Goal: Task Accomplishment & Management: Use online tool/utility

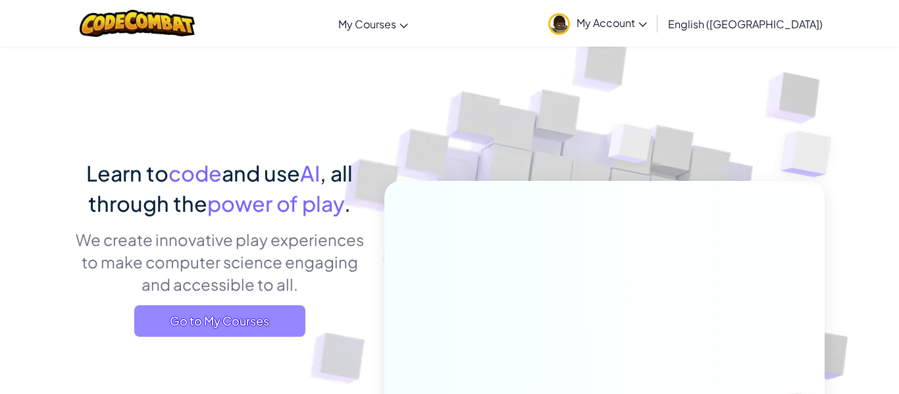
click at [226, 315] on span "Go to My Courses" at bounding box center [219, 321] width 171 height 32
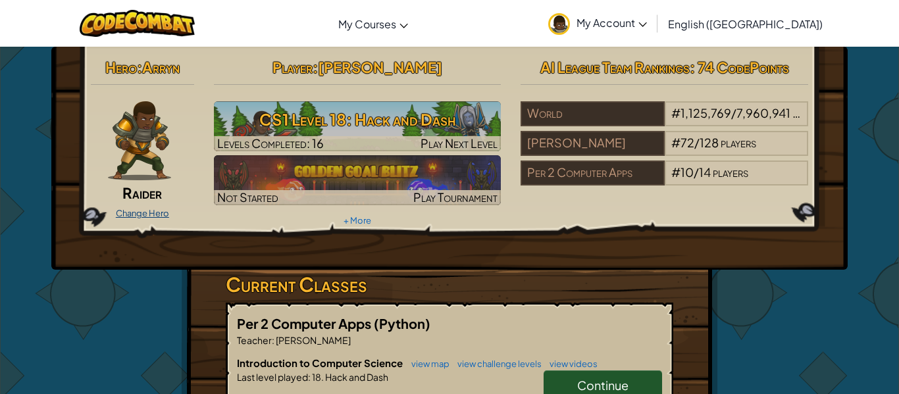
click at [157, 213] on link "Change Hero" at bounding box center [142, 213] width 53 height 11
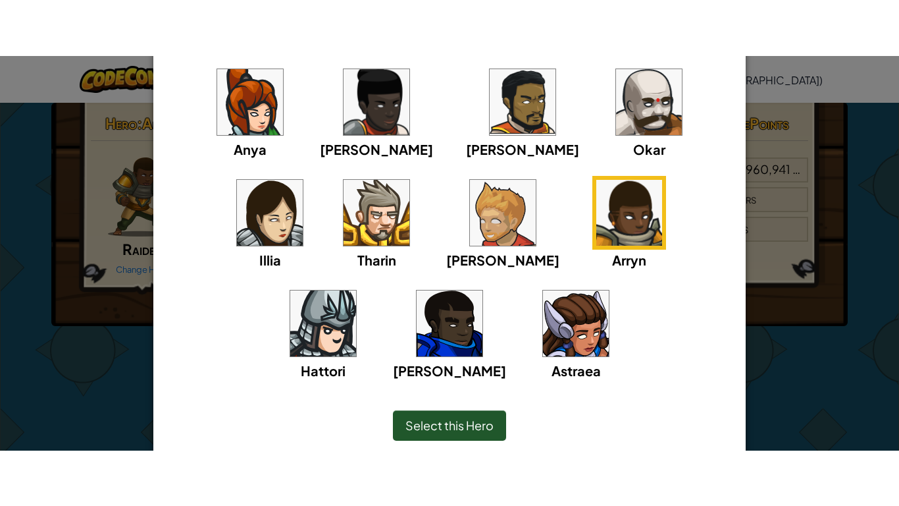
scroll to position [173, 0]
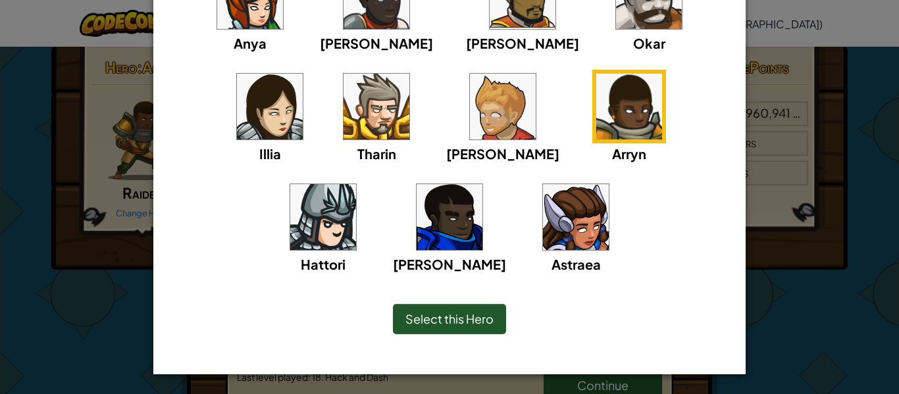
click at [62, 216] on div "× Select Your Hero You can always change your hero by going to your Courses pag…" at bounding box center [449, 197] width 899 height 394
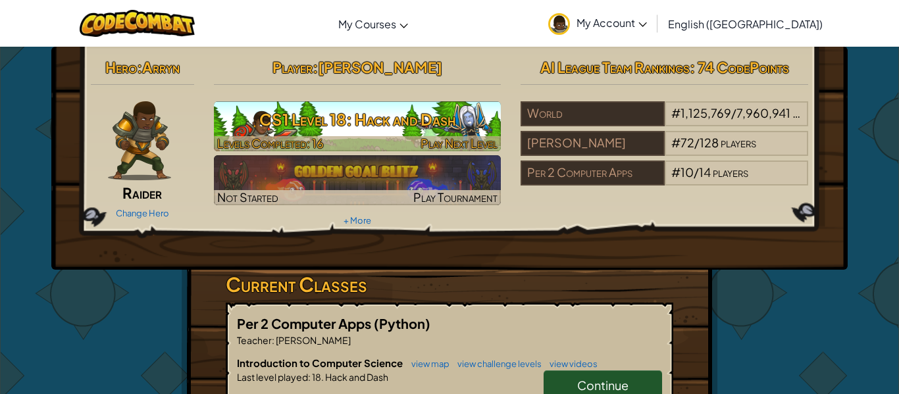
click at [439, 138] on span "Play Next Level" at bounding box center [459, 143] width 77 height 15
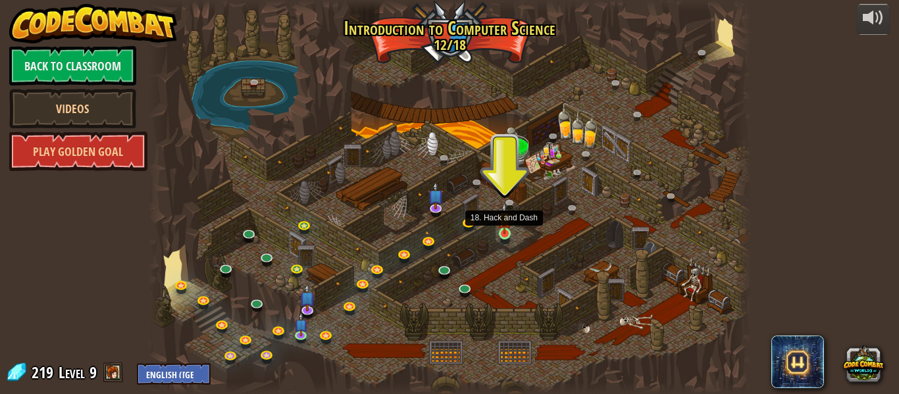
click at [506, 229] on img at bounding box center [505, 219] width 14 height 32
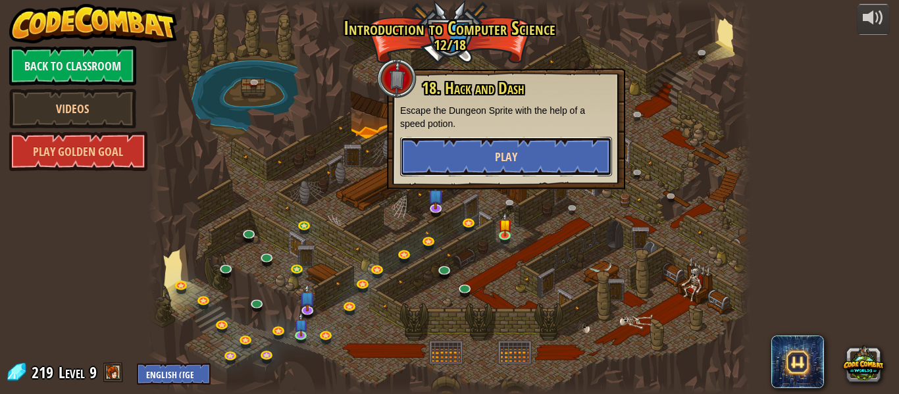
click at [560, 155] on button "Play" at bounding box center [506, 156] width 212 height 39
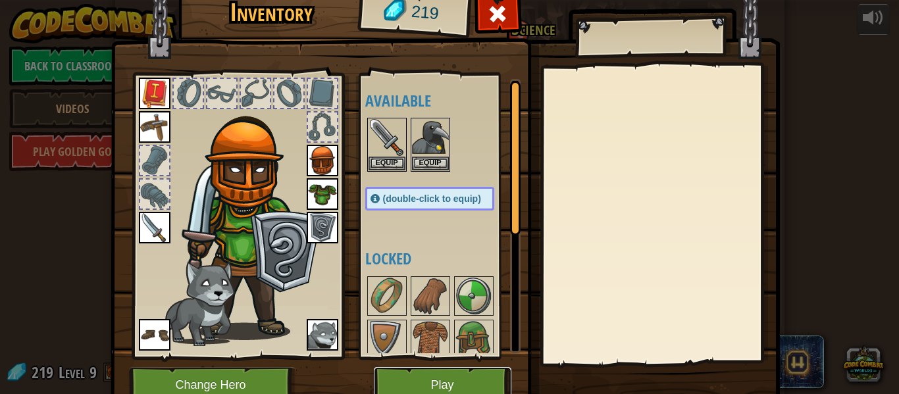
click at [446, 384] on button "Play" at bounding box center [443, 385] width 138 height 36
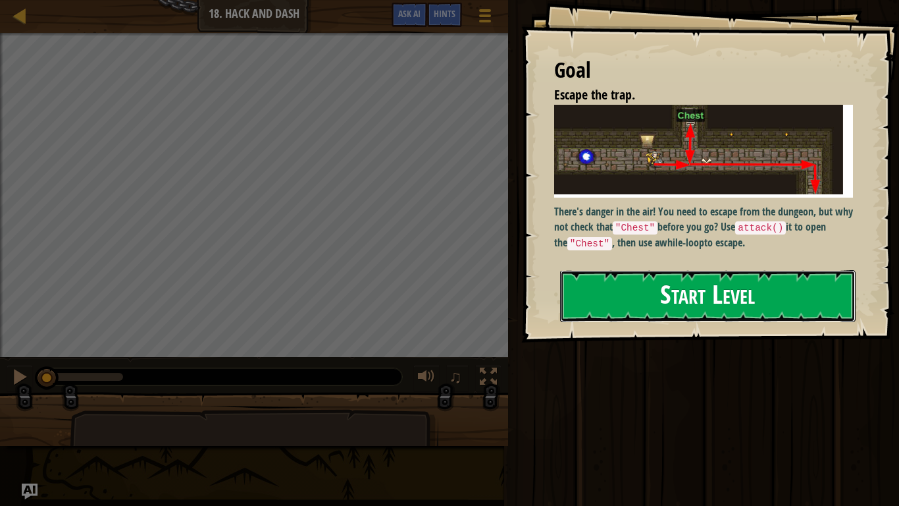
click at [671, 305] on button "Start Level" at bounding box center [708, 296] width 296 height 52
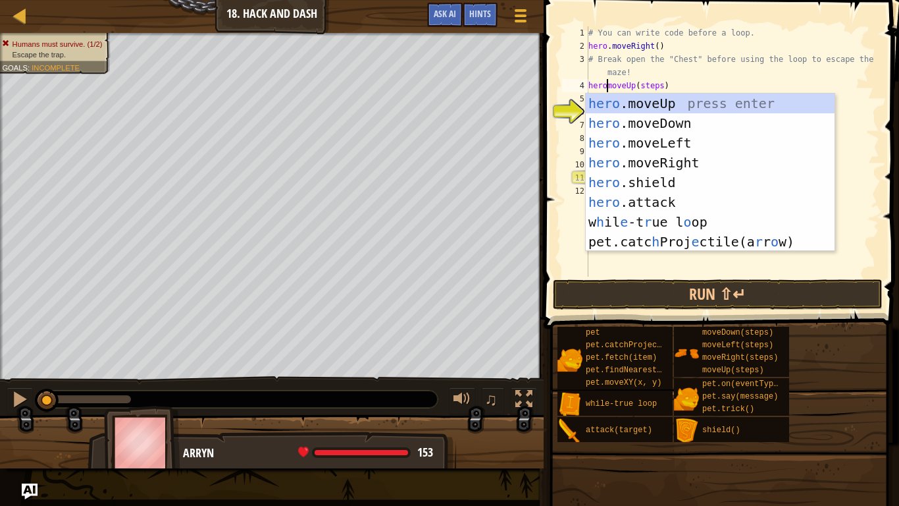
scroll to position [6, 3]
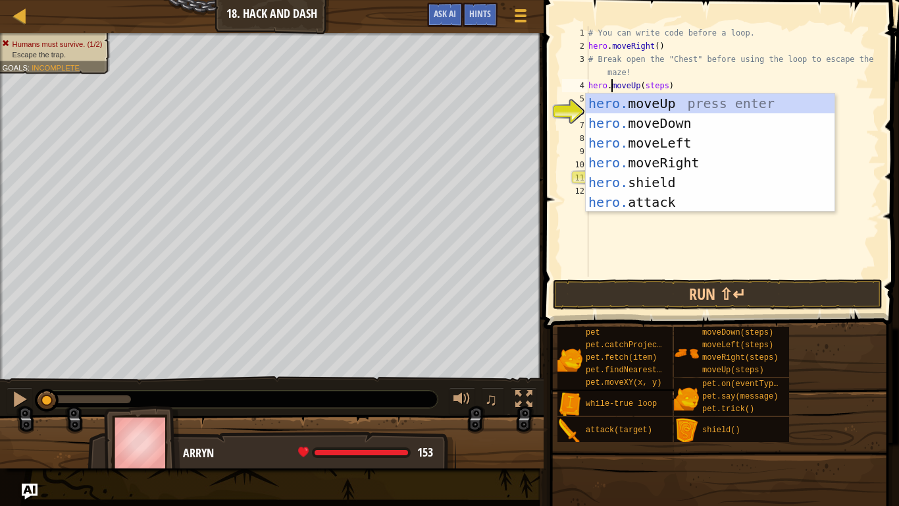
click at [665, 84] on div "# You can write code before a loop. hero . moveRight ( ) # Break open the "Ches…" at bounding box center [733, 164] width 294 height 276
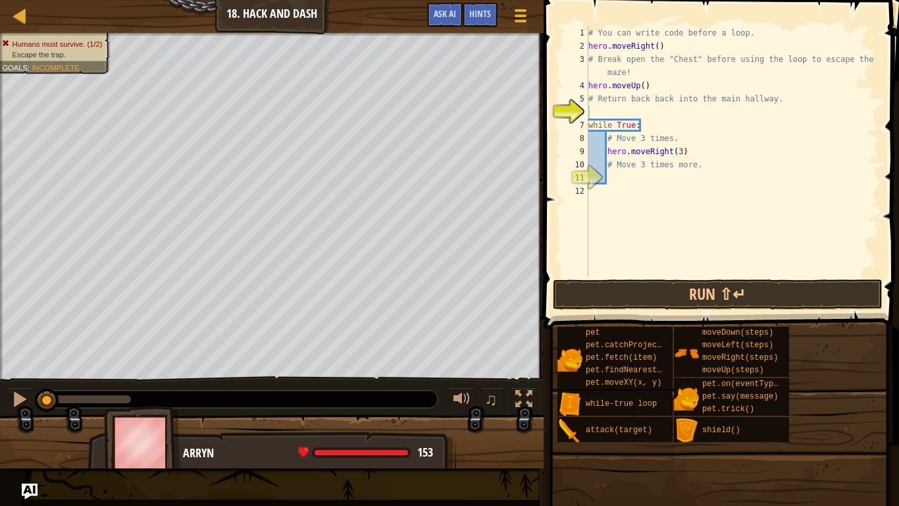
scroll to position [6, 9]
type textarea "# Return back back into the main hallway.moveDown(steps)"
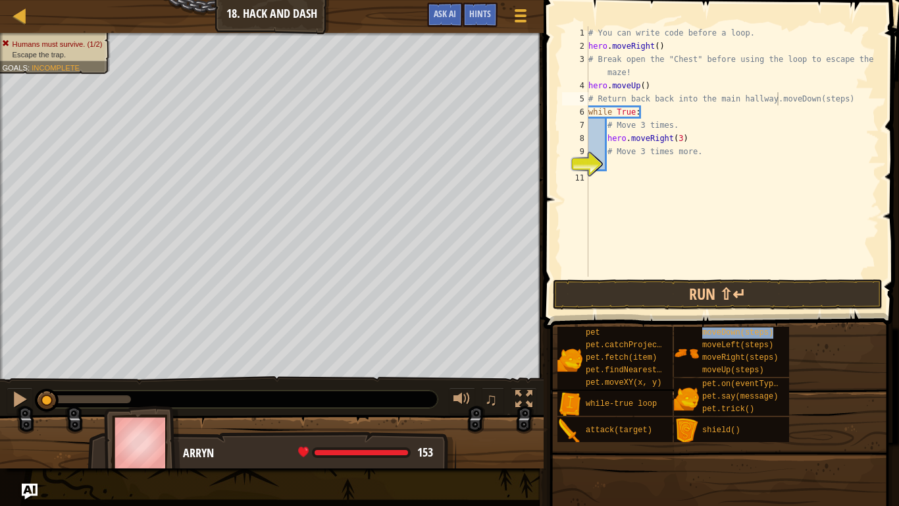
click at [847, 99] on div "# You can write code before a loop. hero . moveRight ( ) # Break open the "Ches…" at bounding box center [733, 164] width 294 height 276
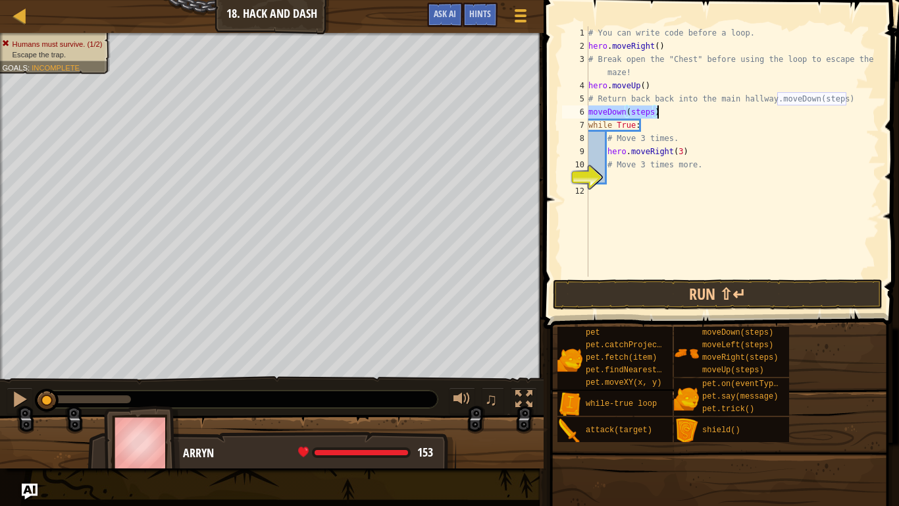
click at [591, 114] on div "# You can write code before a loop. hero . moveRight ( ) # Break open the "Ches…" at bounding box center [733, 151] width 294 height 250
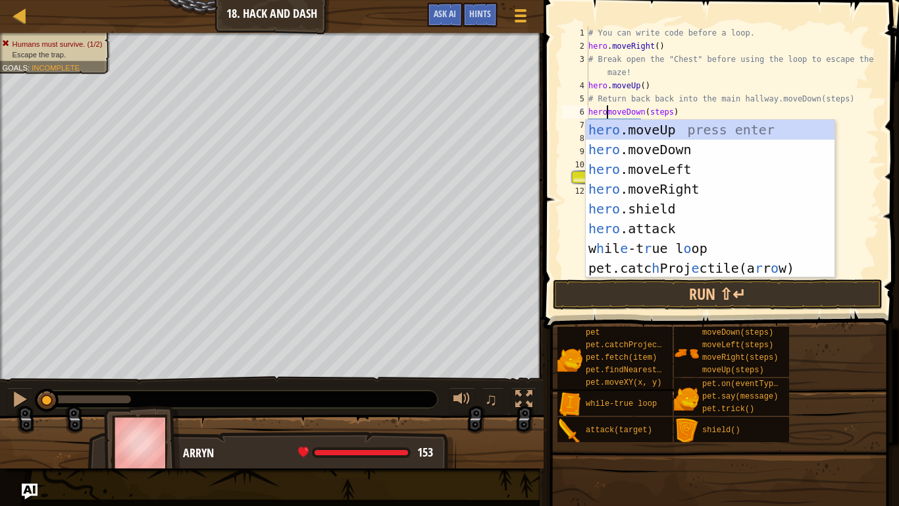
scroll to position [6, 3]
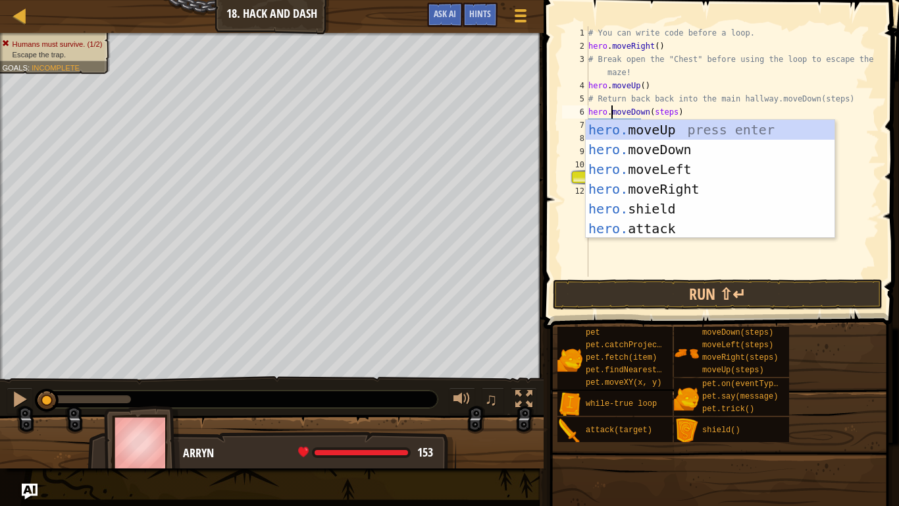
click at [675, 113] on div "# You can write code before a loop. hero . moveRight ( ) # Break open the "Ches…" at bounding box center [733, 164] width 294 height 276
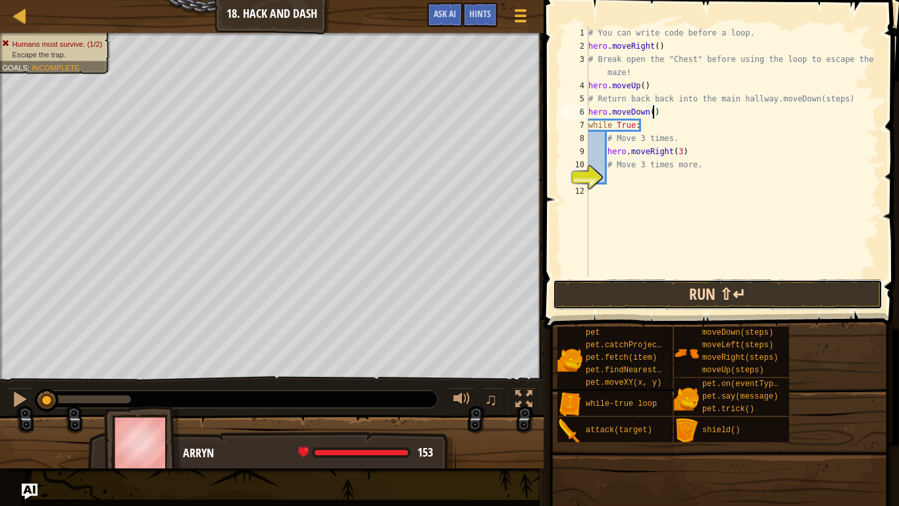
click at [658, 300] on button "Run ⇧↵" at bounding box center [718, 294] width 330 height 30
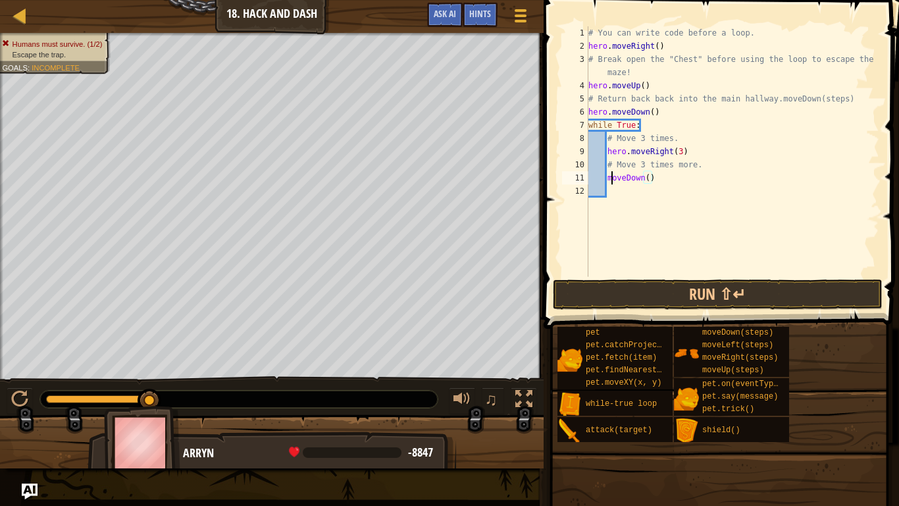
click at [610, 182] on div "# You can write code before a loop. hero . moveRight ( ) # Break open the "Ches…" at bounding box center [733, 164] width 294 height 276
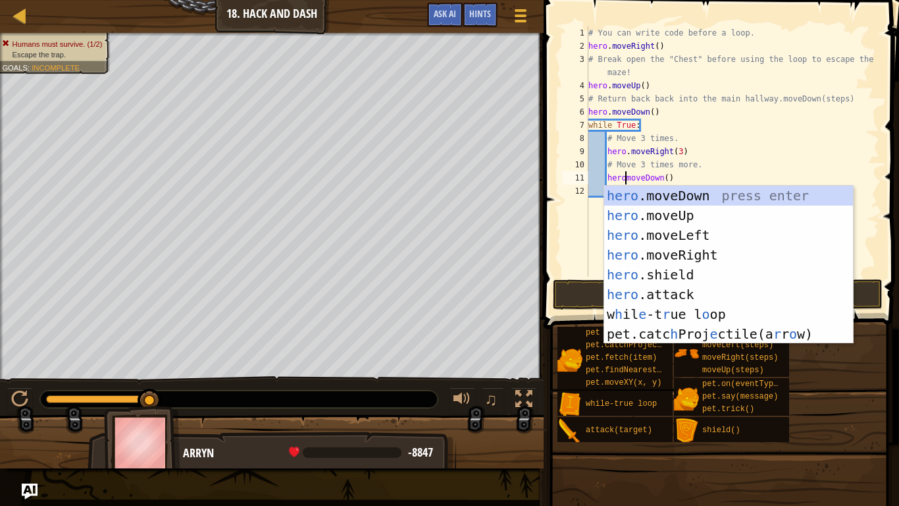
scroll to position [6, 6]
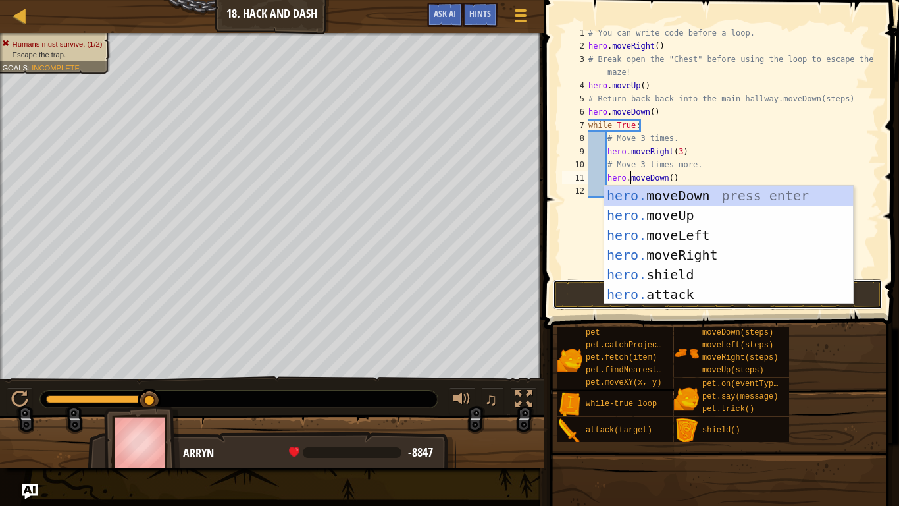
click at [881, 293] on button "Run ⇧↵" at bounding box center [718, 294] width 330 height 30
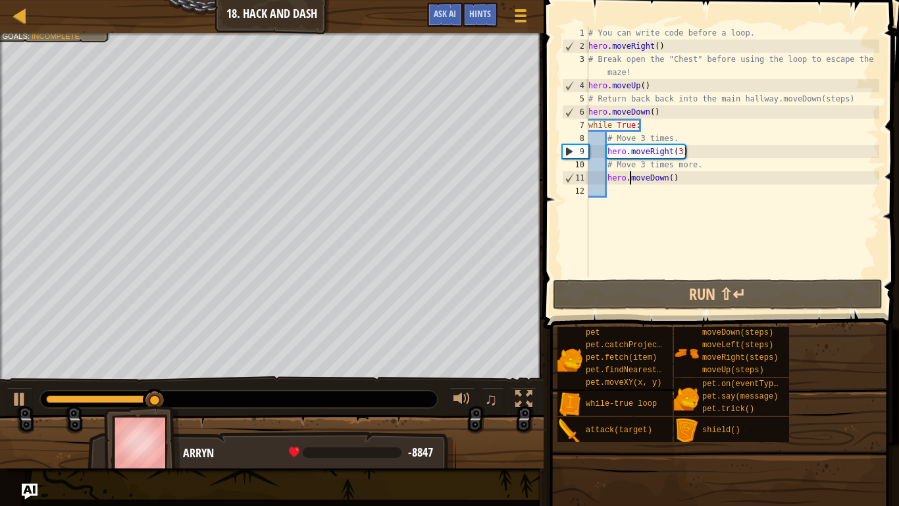
click at [669, 178] on div "# You can write code before a loop. hero . moveRight ( ) # Break open the "Ches…" at bounding box center [733, 164] width 294 height 276
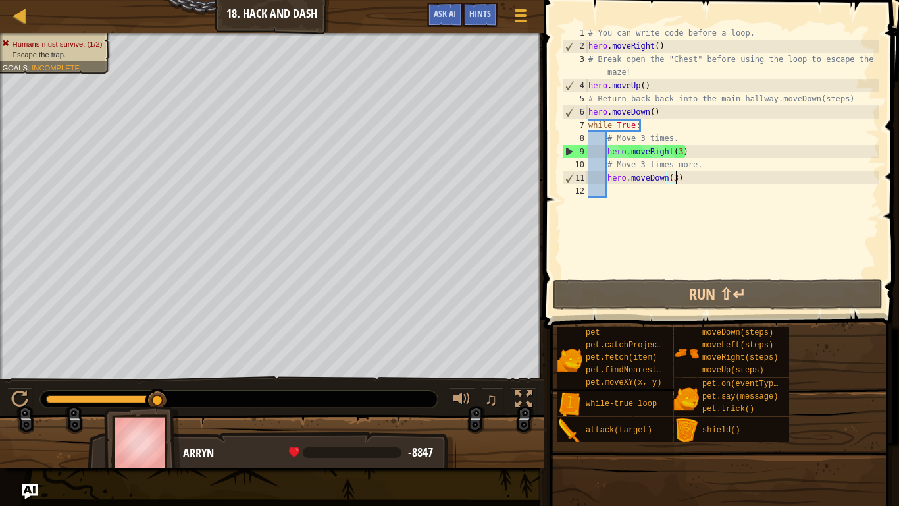
scroll to position [6, 13]
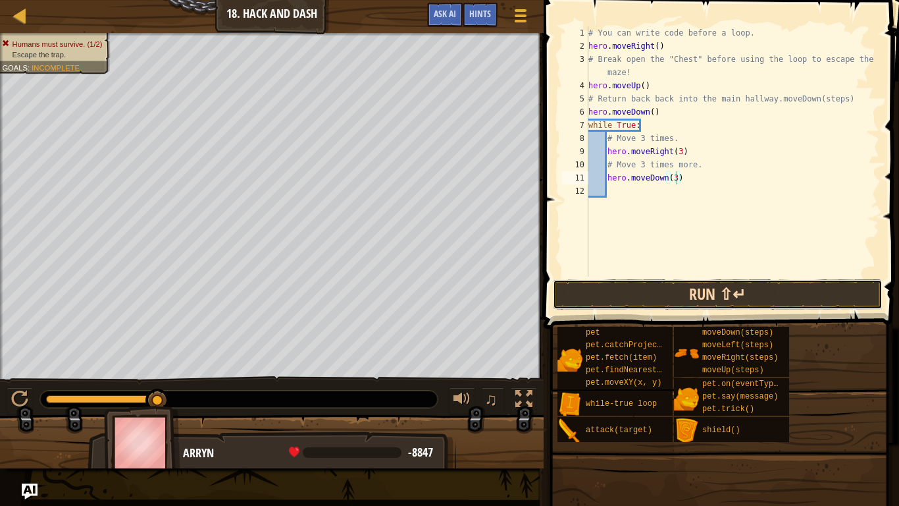
click at [654, 288] on button "Run ⇧↵" at bounding box center [718, 294] width 330 height 30
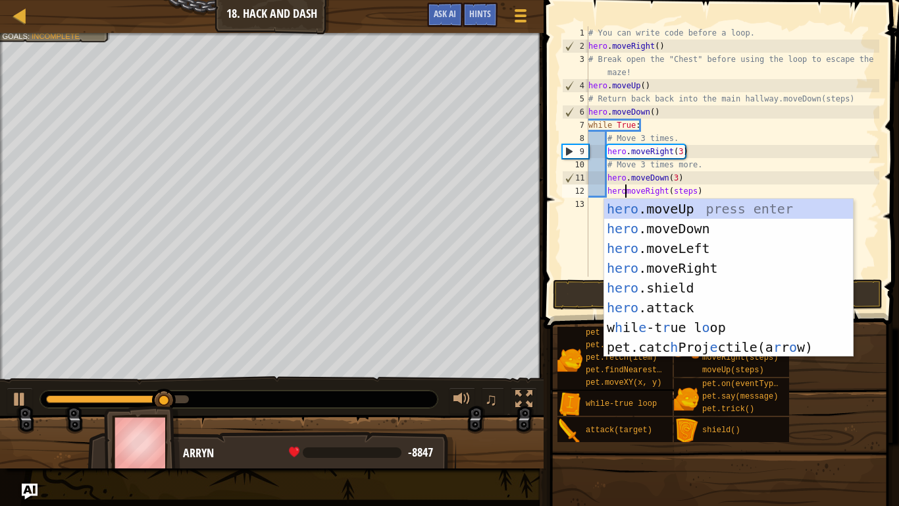
scroll to position [6, 6]
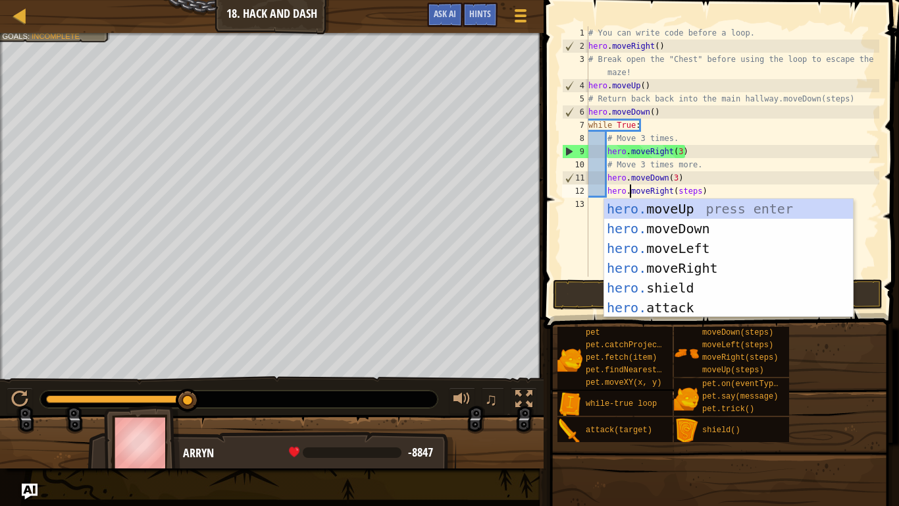
click at [696, 190] on div "# You can write code before a loop. hero . moveRight ( ) # Break open the "Ches…" at bounding box center [733, 164] width 294 height 276
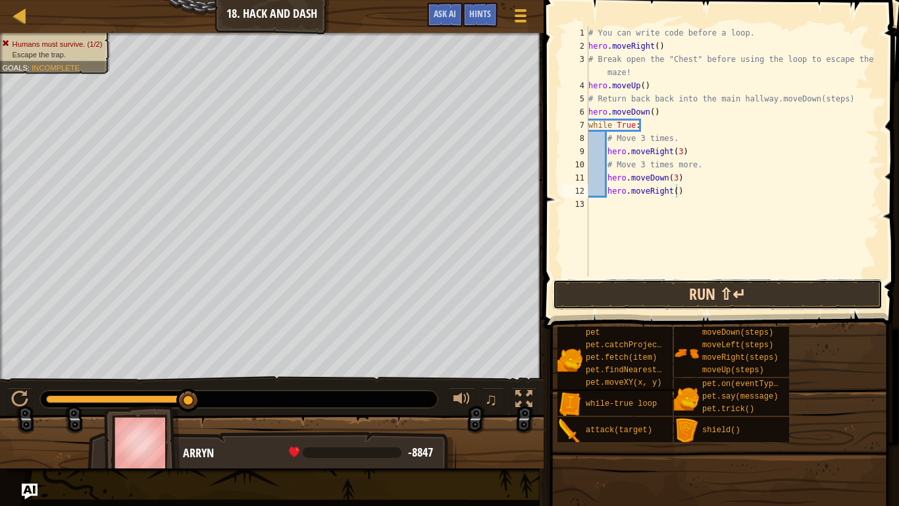
click at [714, 296] on button "Run ⇧↵" at bounding box center [718, 294] width 330 height 30
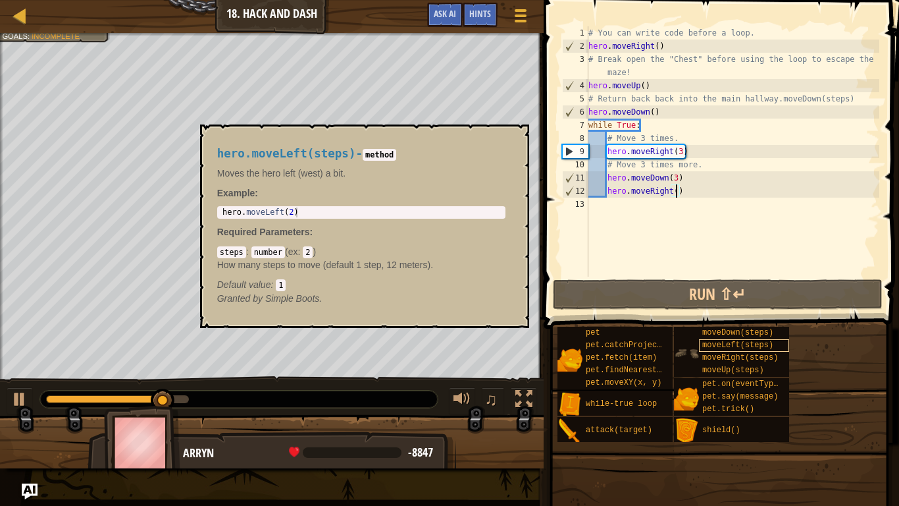
click at [721, 346] on span "moveLeft(steps)" at bounding box center [737, 344] width 71 height 9
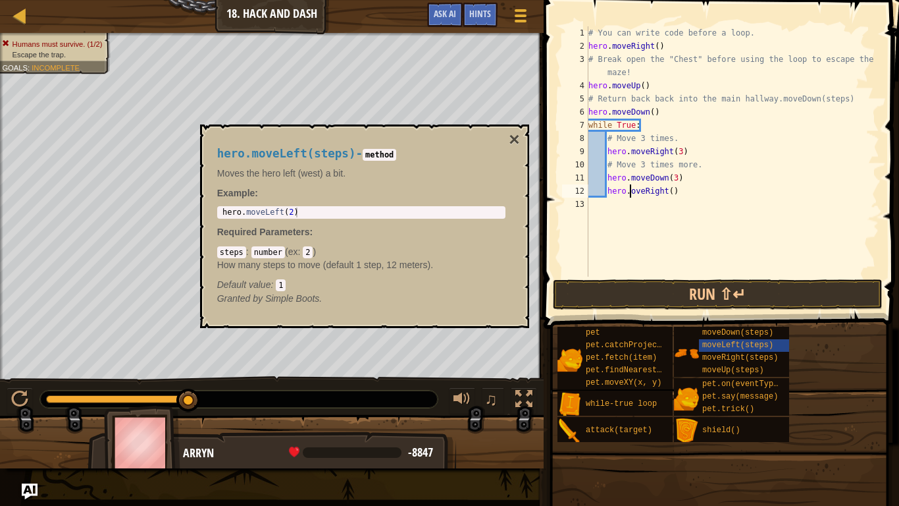
scroll to position [6, 7]
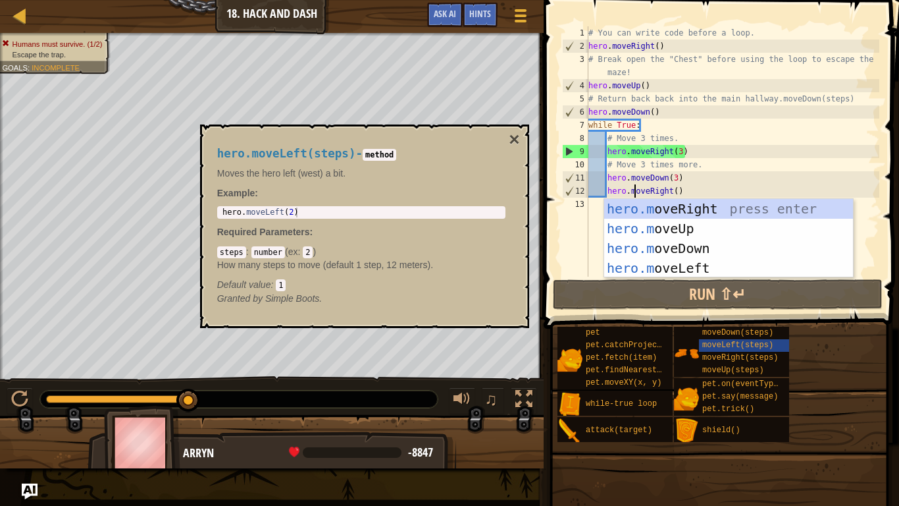
click at [835, 389] on div "pet pet.catchProjectile(arrow) pet.fetch(item) pet.findNearestByType(type) pet.…" at bounding box center [723, 384] width 333 height 117
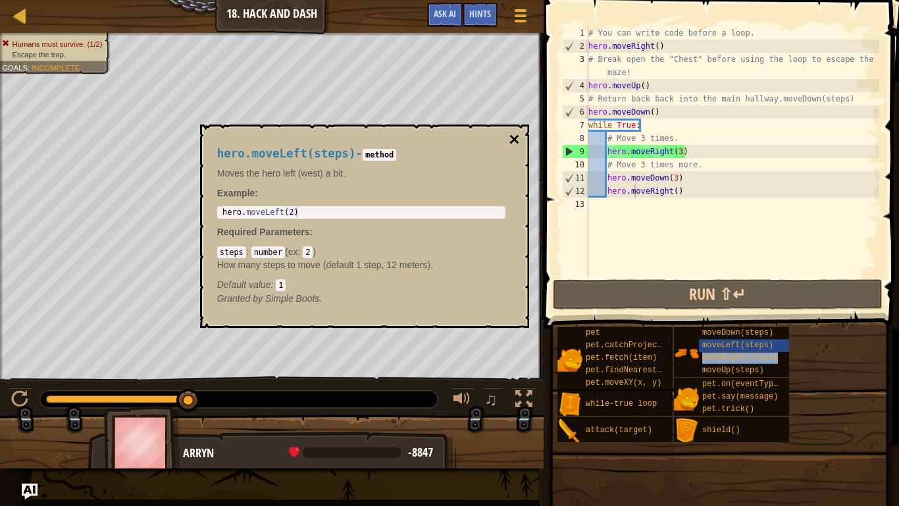
click at [509, 134] on button "×" at bounding box center [514, 139] width 11 height 18
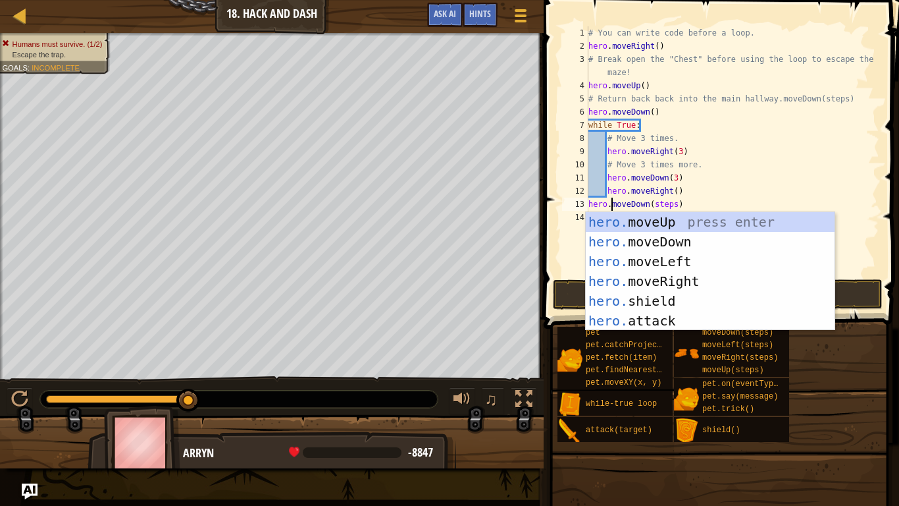
scroll to position [6, 3]
click at [673, 203] on div "# You can write code before a loop. hero . moveRight ( ) # Break open the "Ches…" at bounding box center [733, 164] width 294 height 276
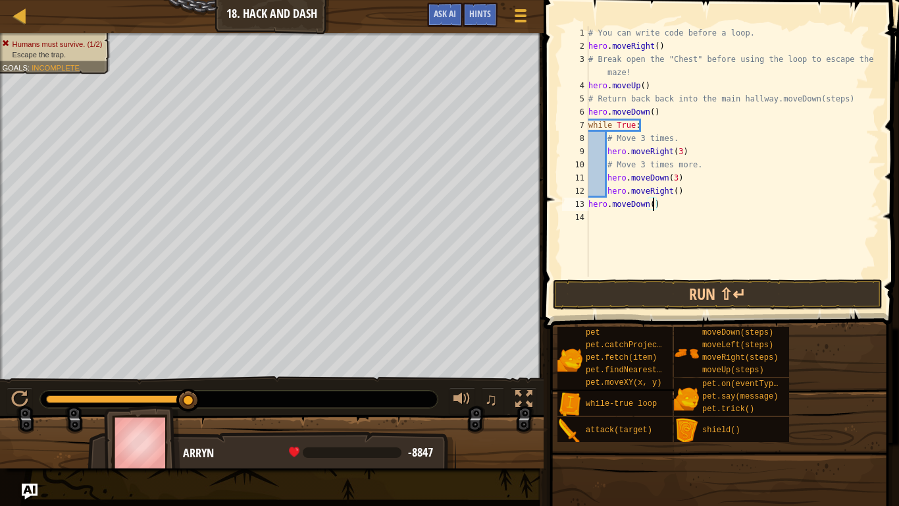
scroll to position [6, 10]
click at [699, 295] on button "Run ⇧↵" at bounding box center [718, 294] width 330 height 30
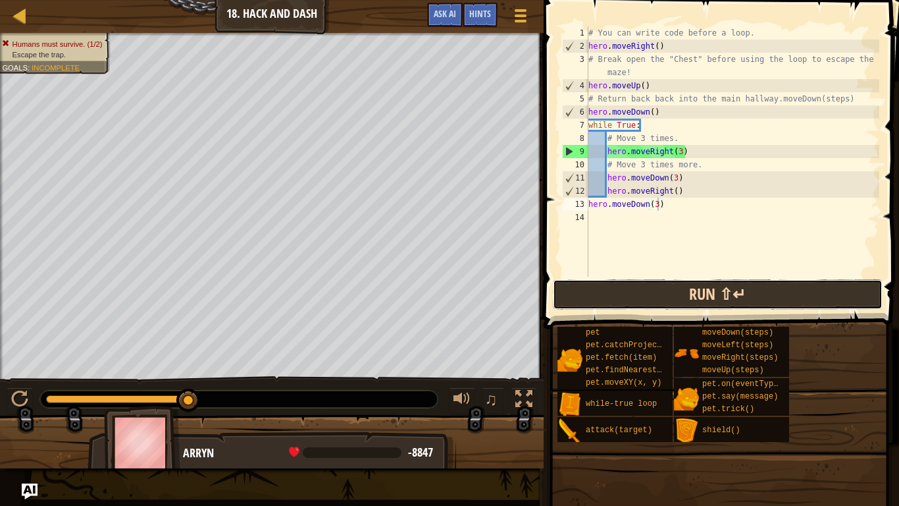
click at [615, 284] on button "Run ⇧↵" at bounding box center [718, 294] width 330 height 30
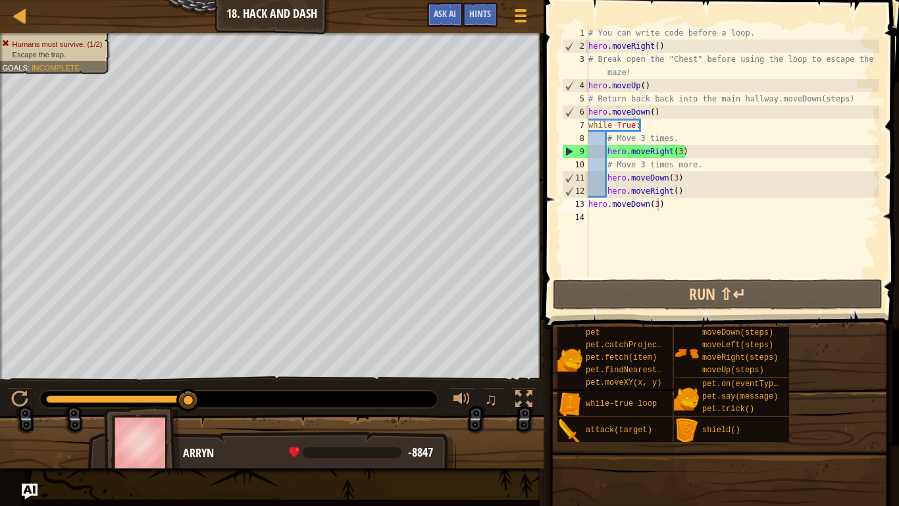
click at [724, 115] on div "# You can write code before a loop. hero . moveRight ( ) # Break open the "Ches…" at bounding box center [733, 164] width 294 height 276
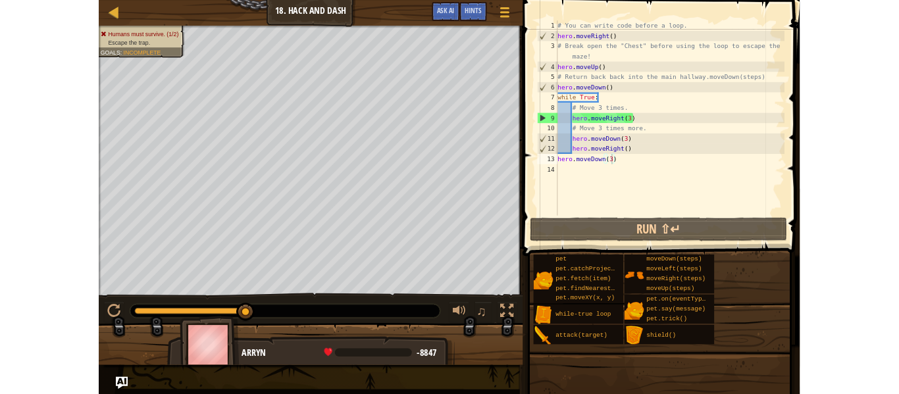
scroll to position [6, 9]
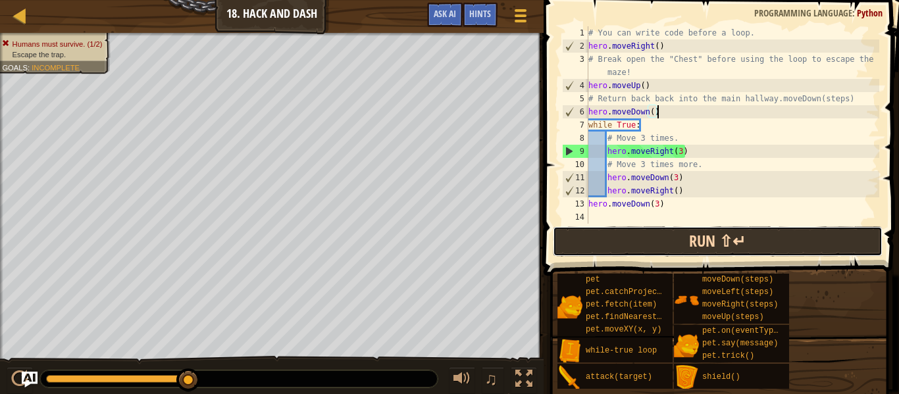
click at [678, 233] on button "Run ⇧↵" at bounding box center [718, 241] width 330 height 30
click at [683, 248] on button "Run ⇧↵" at bounding box center [718, 241] width 330 height 30
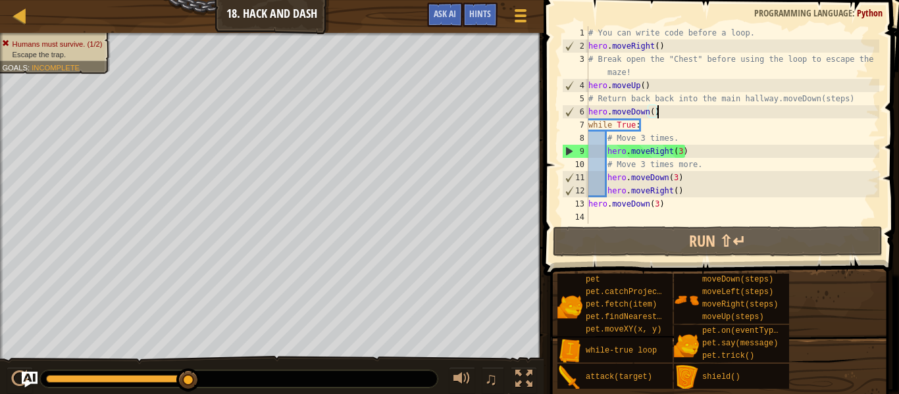
click at [680, 154] on div "# You can write code before a loop. hero . moveRight ( ) # Break open the "Ches…" at bounding box center [733, 138] width 294 height 224
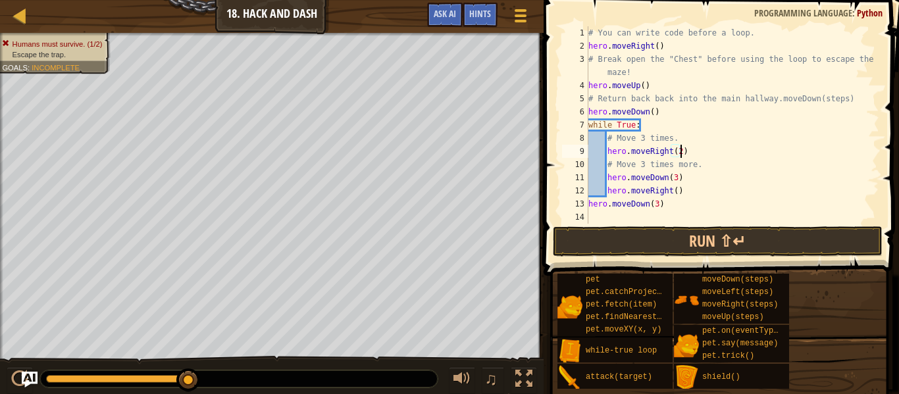
scroll to position [6, 13]
click at [704, 242] on button "Run ⇧↵" at bounding box center [718, 241] width 330 height 30
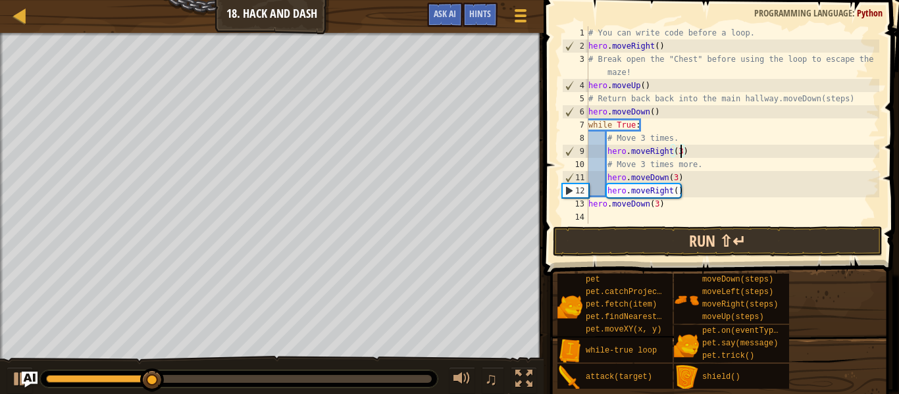
type textarea "hero.moveRight(3)"
click at [623, 249] on button "Run ⇧↵" at bounding box center [718, 241] width 330 height 30
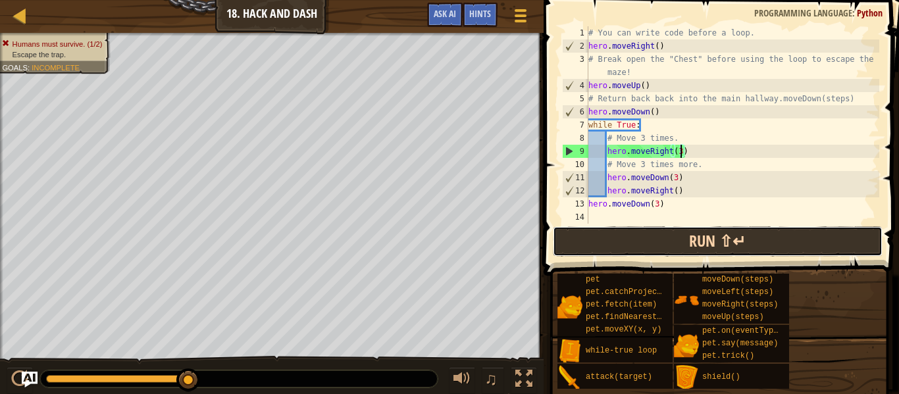
click at [684, 228] on button "Run ⇧↵" at bounding box center [718, 241] width 330 height 30
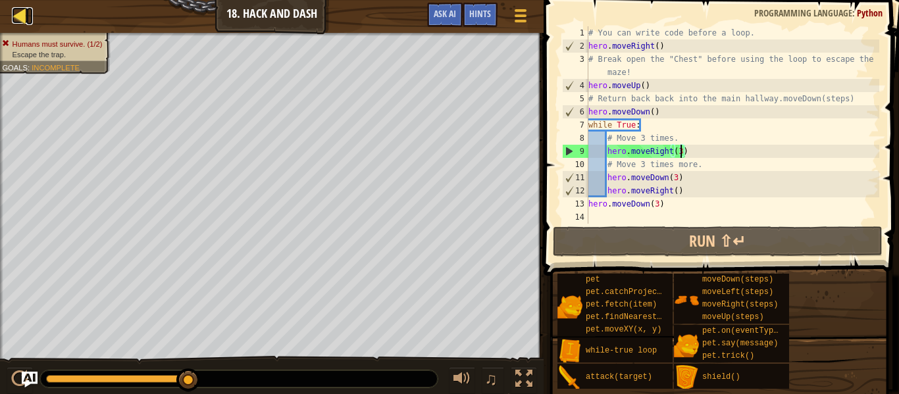
click at [13, 11] on div at bounding box center [20, 15] width 16 height 16
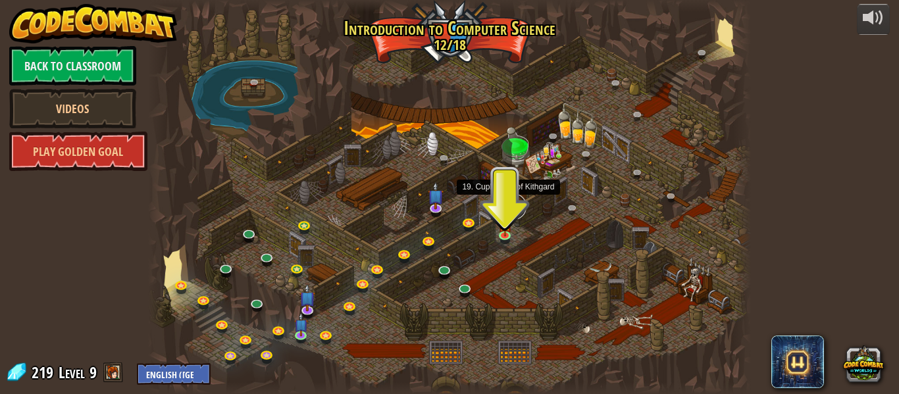
click at [507, 199] on link at bounding box center [513, 207] width 26 height 26
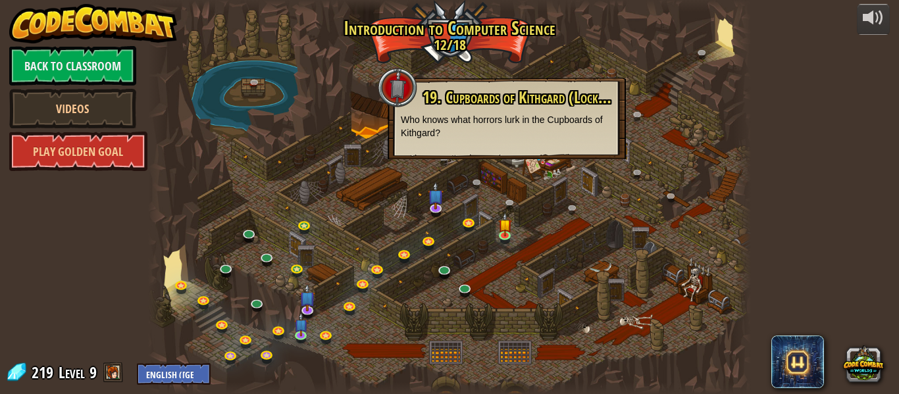
click at [583, 253] on div at bounding box center [449, 197] width 603 height 394
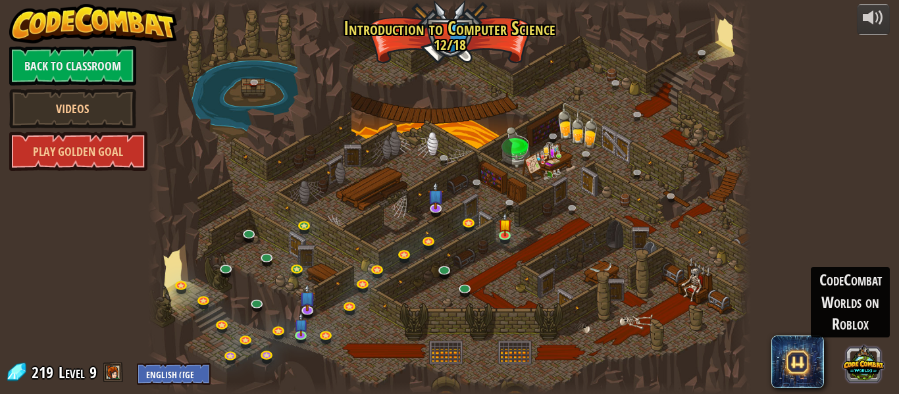
click at [870, 357] on button at bounding box center [863, 363] width 41 height 41
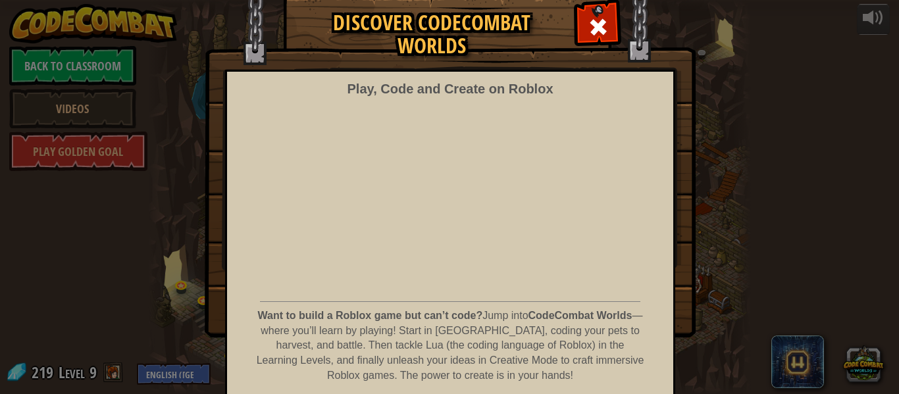
scroll to position [65, 0]
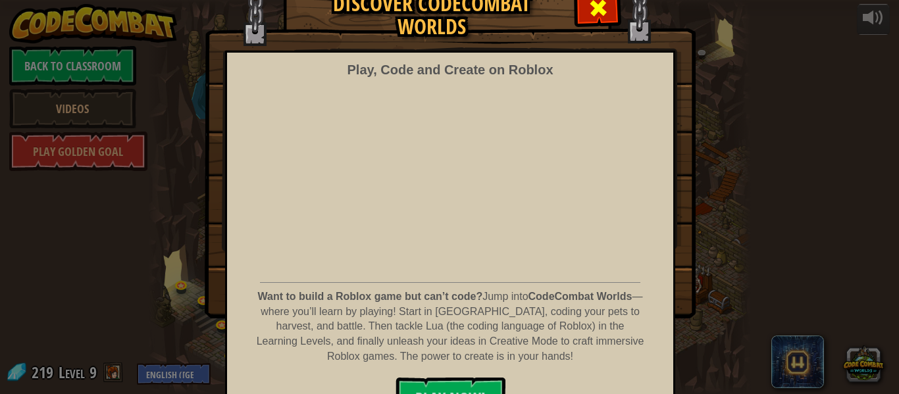
click at [604, 12] on span at bounding box center [598, 7] width 21 height 21
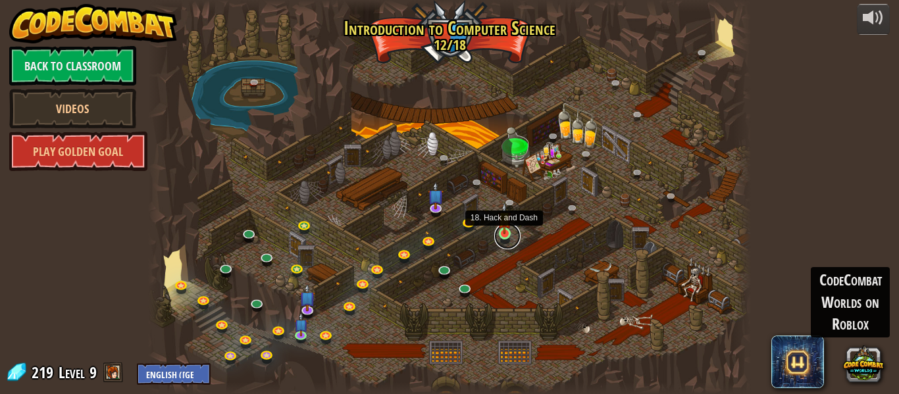
click at [505, 235] on link at bounding box center [507, 236] width 26 height 26
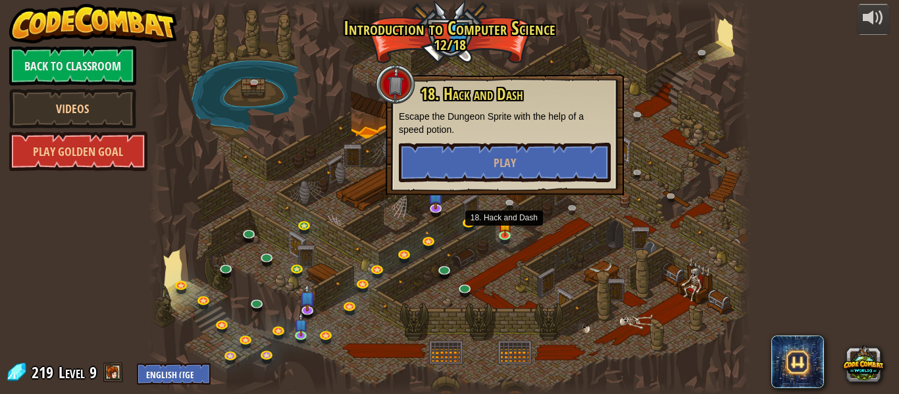
click at [587, 48] on div at bounding box center [449, 197] width 603 height 394
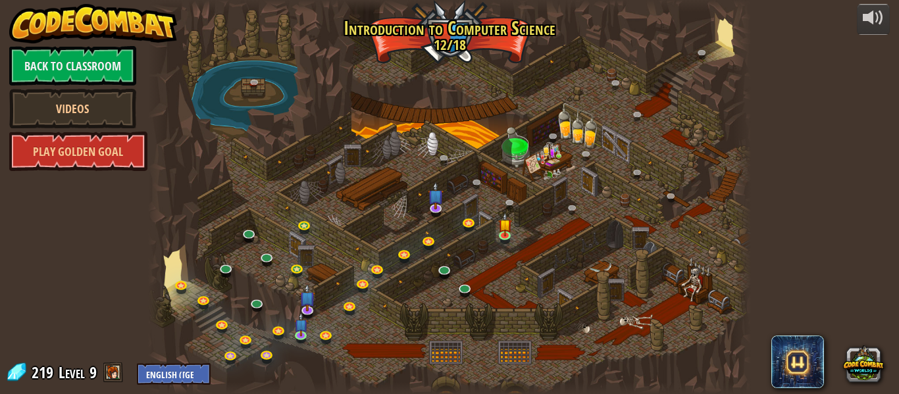
click at [587, 48] on div at bounding box center [449, 197] width 603 height 394
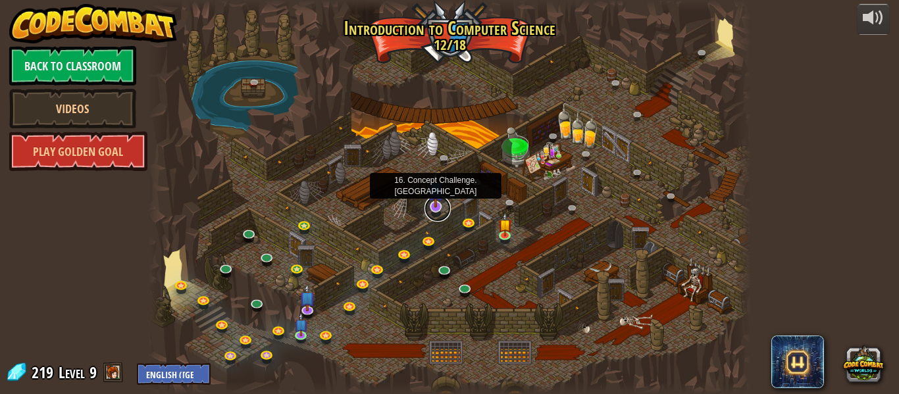
click at [444, 213] on link at bounding box center [438, 208] width 26 height 26
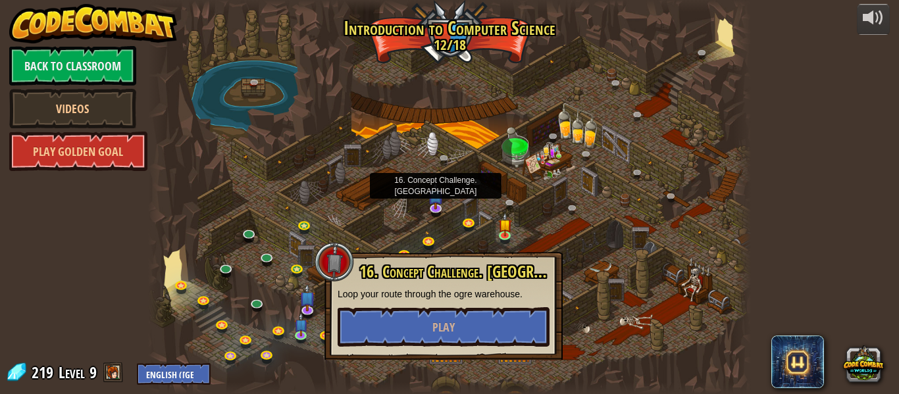
click at [451, 24] on div at bounding box center [449, 197] width 603 height 394
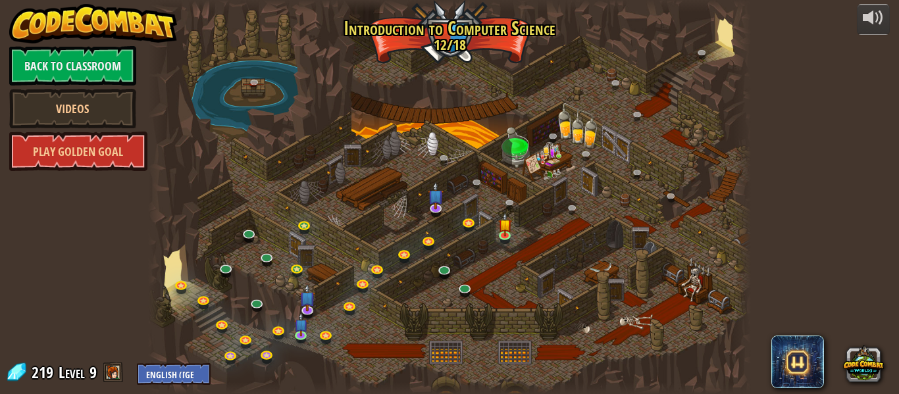
click at [565, 153] on div at bounding box center [449, 197] width 603 height 394
click at [506, 226] on img at bounding box center [505, 219] width 14 height 32
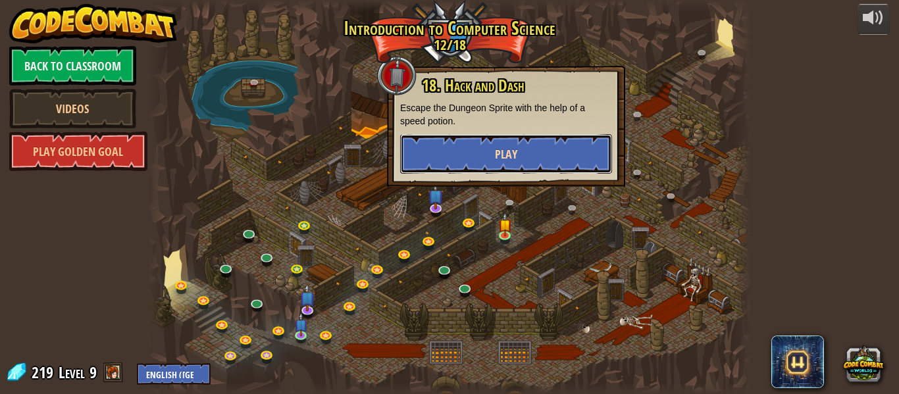
click at [503, 153] on span "Play" at bounding box center [506, 154] width 22 height 16
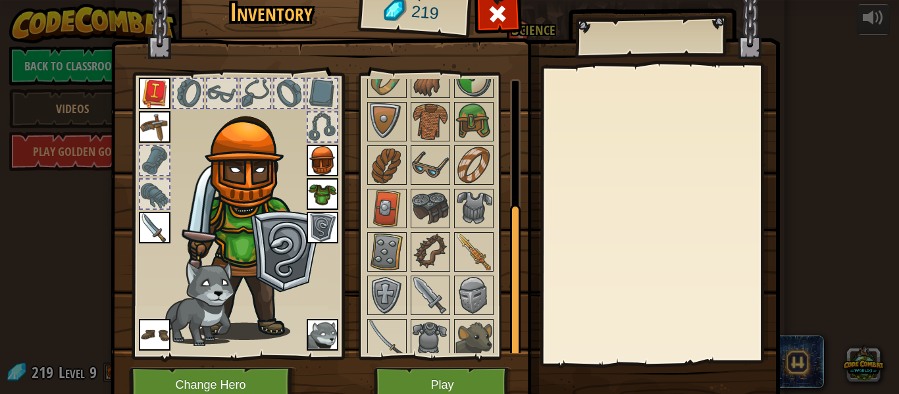
scroll to position [225, 0]
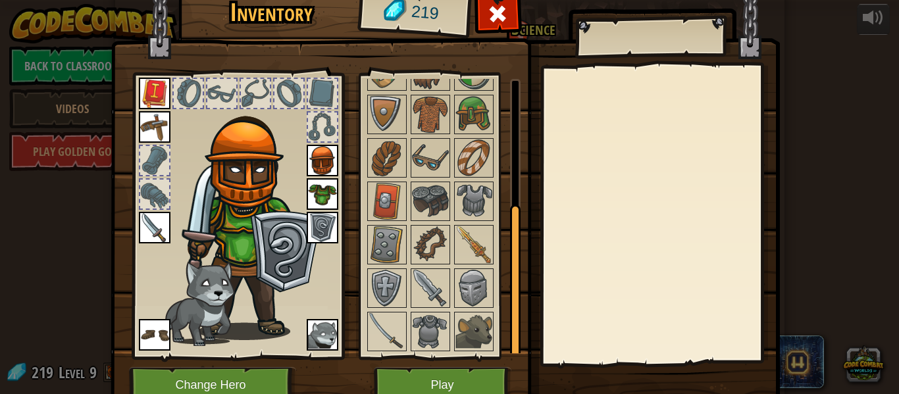
click at [413, 199] on img at bounding box center [430, 201] width 37 height 37
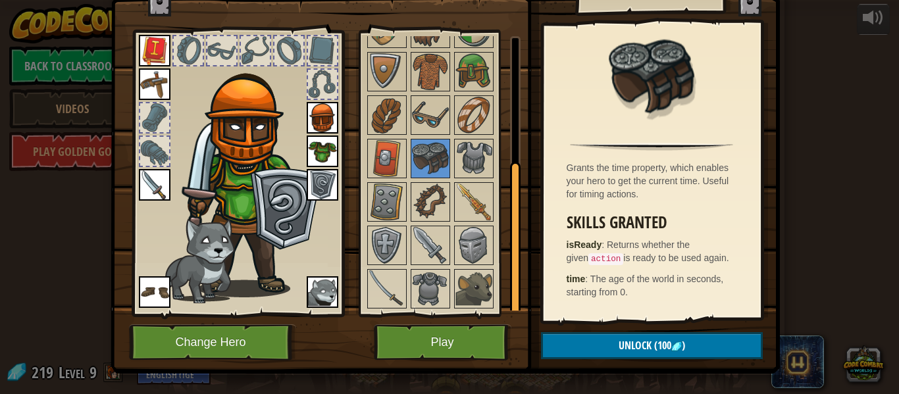
scroll to position [60, 0]
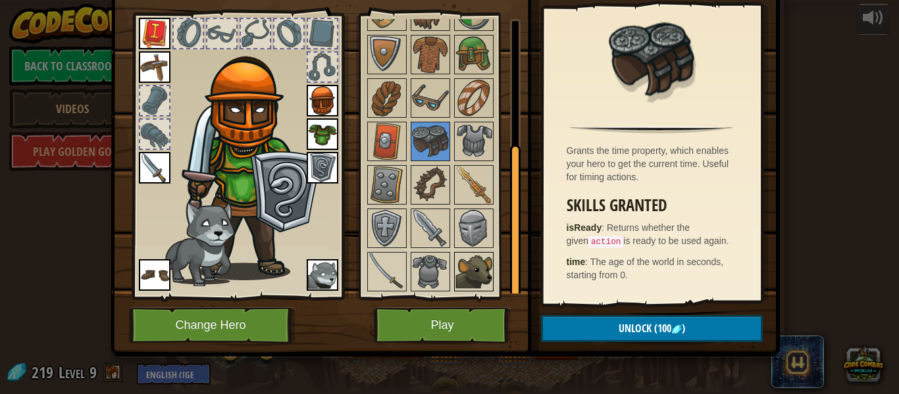
click at [477, 259] on img at bounding box center [474, 271] width 37 height 37
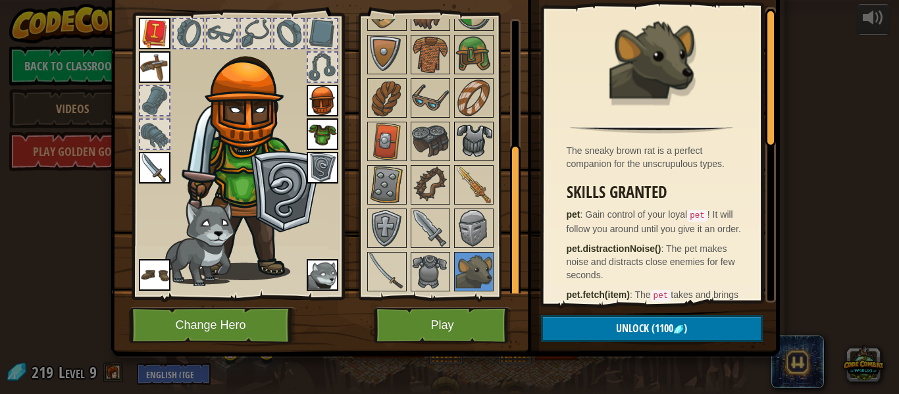
click at [478, 123] on img at bounding box center [474, 141] width 37 height 37
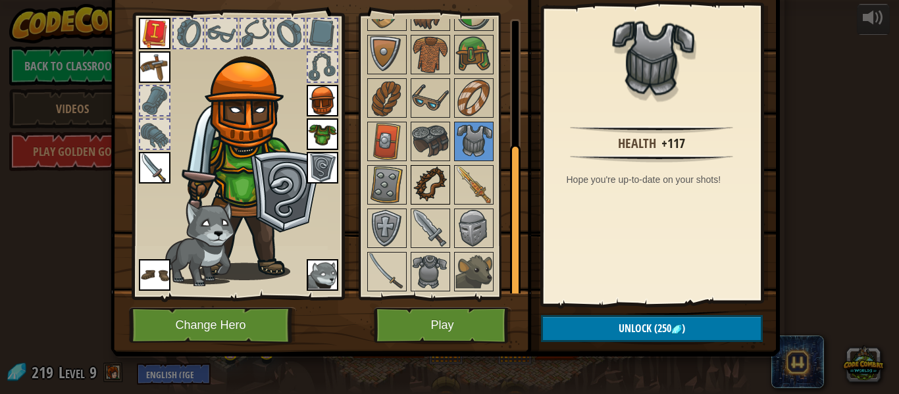
click at [431, 177] on img at bounding box center [430, 185] width 37 height 37
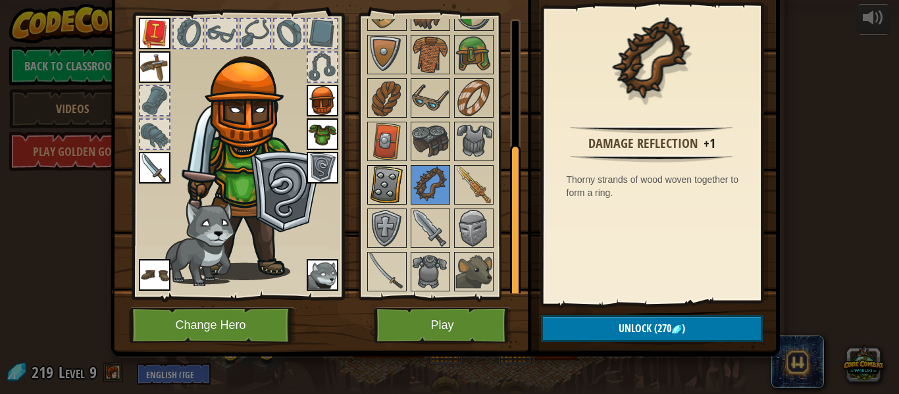
click at [393, 178] on img at bounding box center [387, 185] width 37 height 37
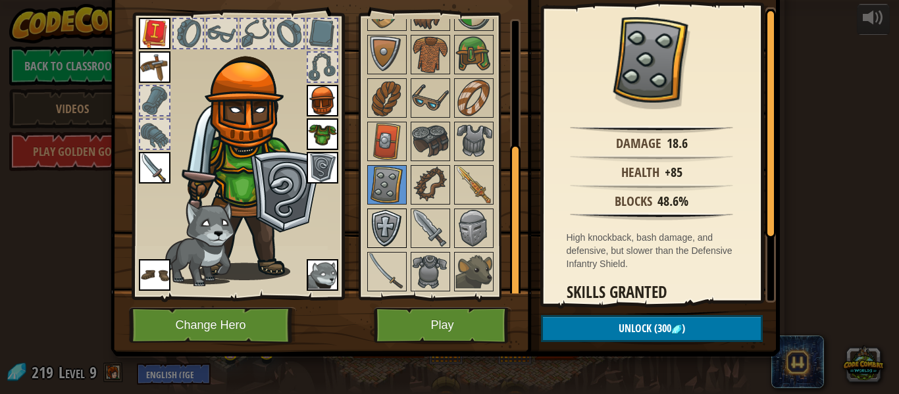
click at [387, 226] on img at bounding box center [387, 228] width 37 height 37
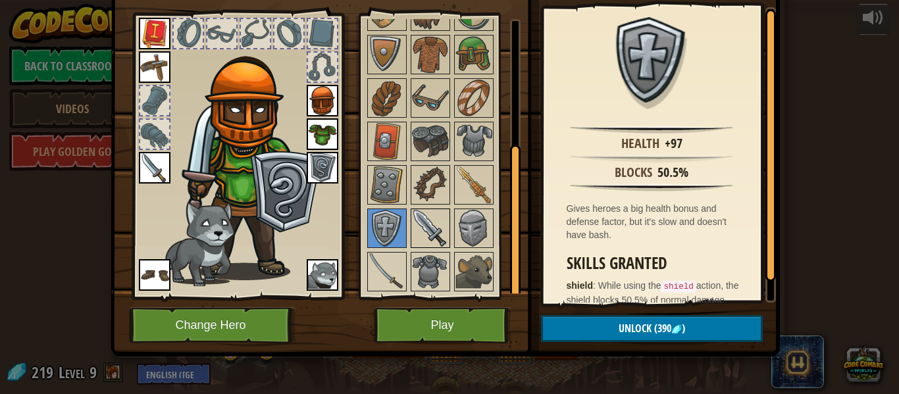
click at [430, 222] on img at bounding box center [430, 228] width 37 height 37
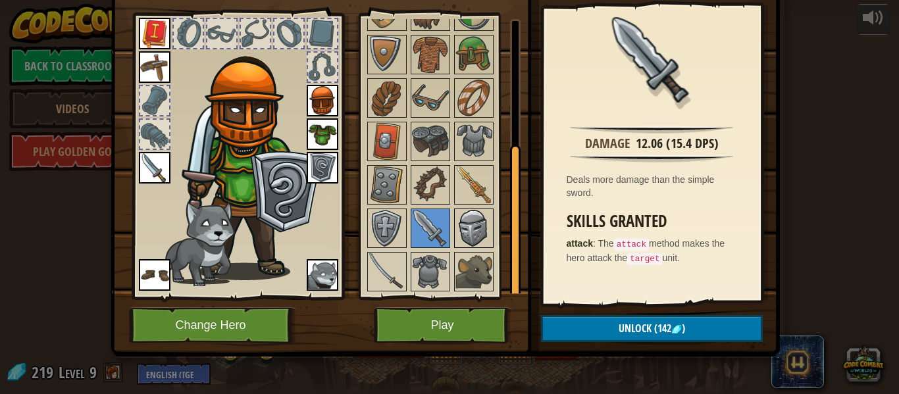
click at [469, 219] on img at bounding box center [474, 228] width 37 height 37
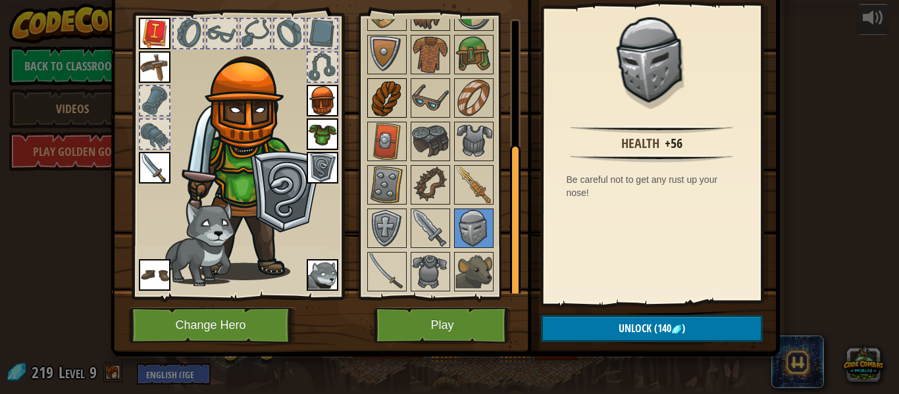
click at [392, 90] on img at bounding box center [387, 98] width 37 height 37
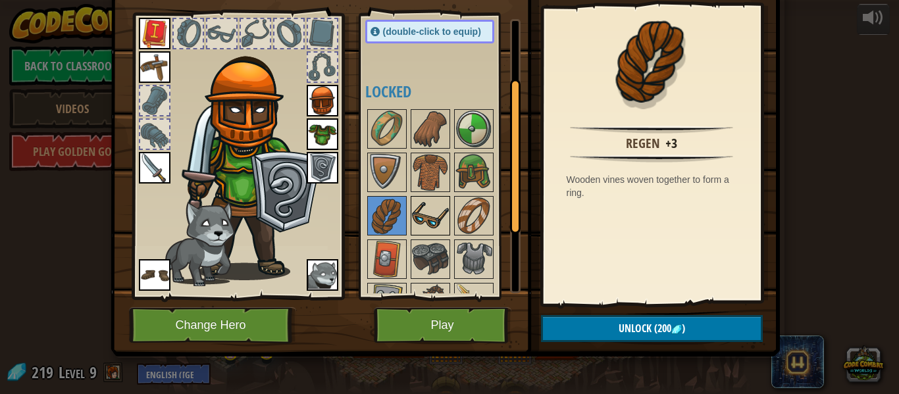
scroll to position [105, 0]
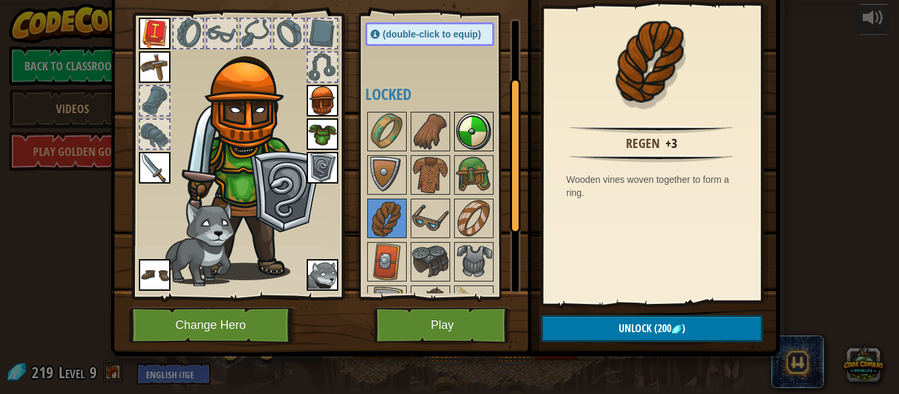
click at [479, 137] on img at bounding box center [474, 131] width 37 height 37
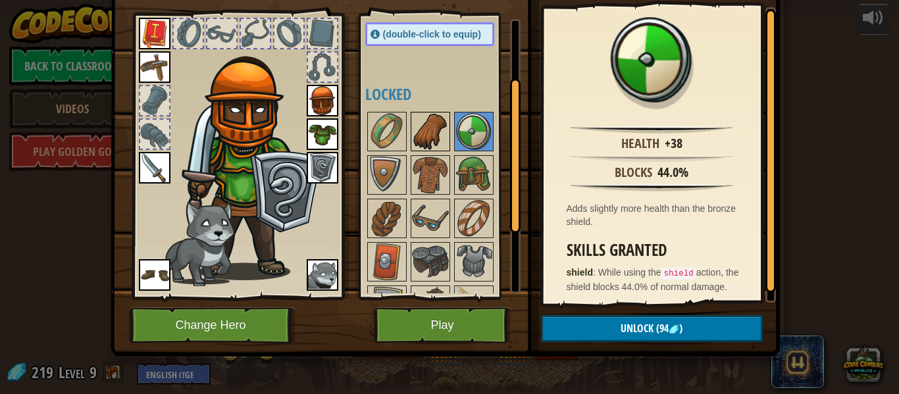
click at [442, 132] on img at bounding box center [430, 131] width 37 height 37
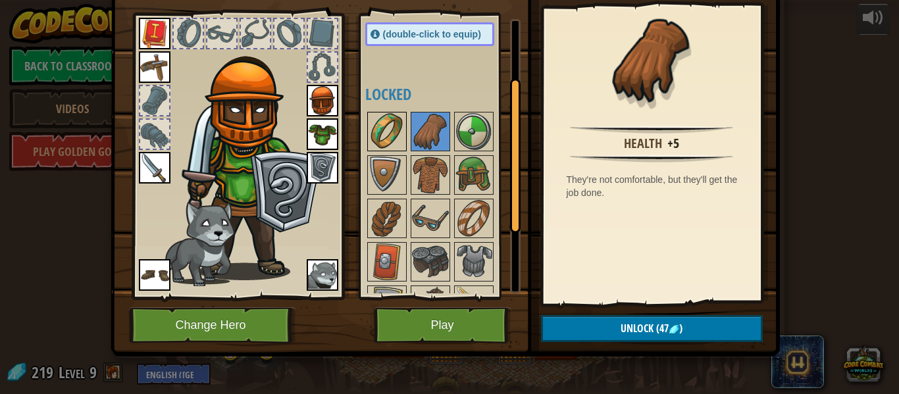
click at [378, 126] on img at bounding box center [387, 131] width 37 height 37
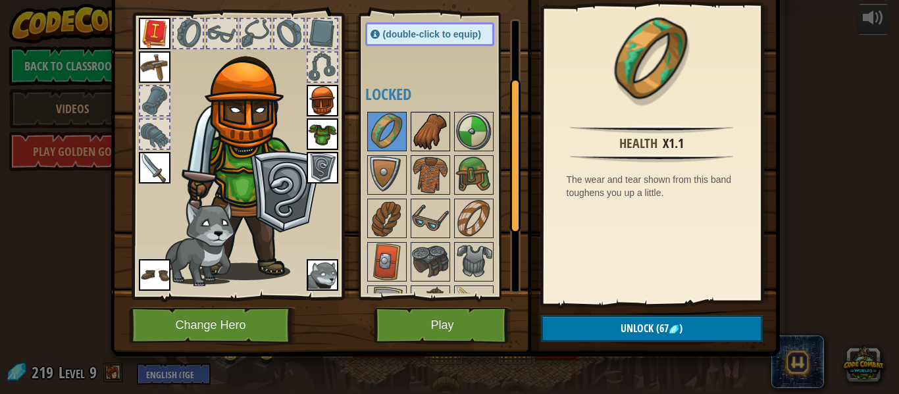
scroll to position [0, 0]
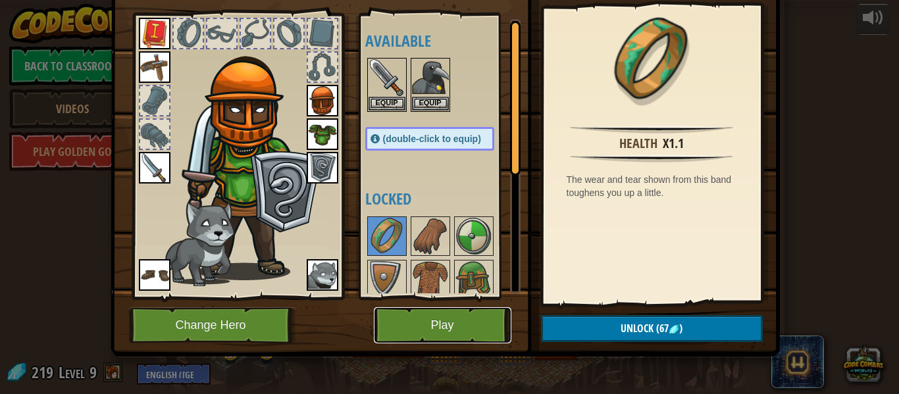
click at [473, 332] on button "Play" at bounding box center [443, 325] width 138 height 36
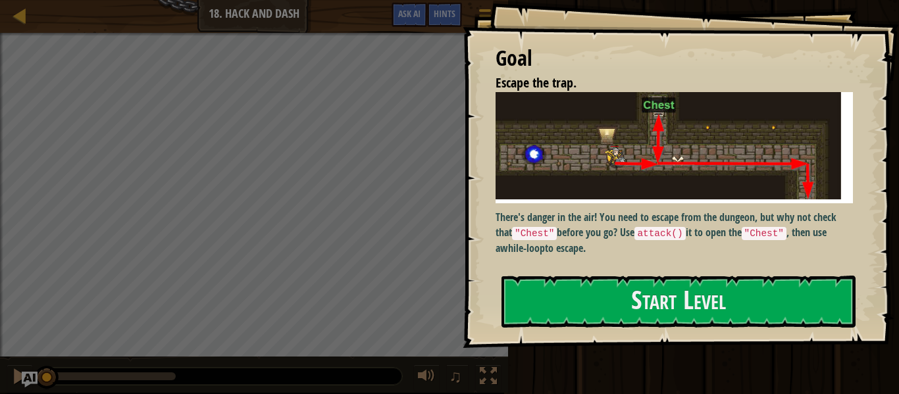
click at [515, 261] on div "There's danger in the air! You need to escape from the dungeon, but why not che…" at bounding box center [674, 177] width 357 height 170
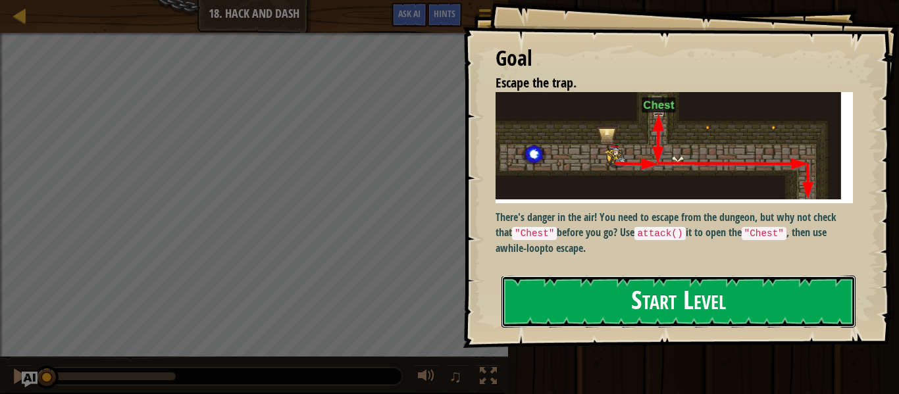
click at [537, 298] on button "Start Level" at bounding box center [679, 302] width 354 height 52
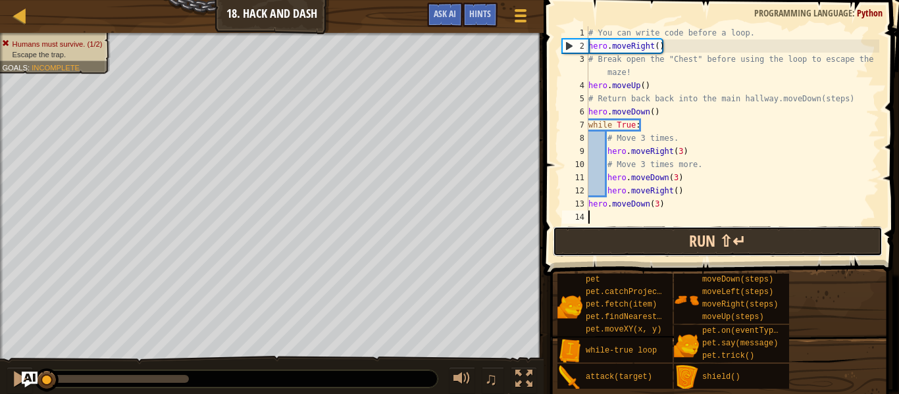
click at [575, 237] on button "Run ⇧↵" at bounding box center [718, 241] width 330 height 30
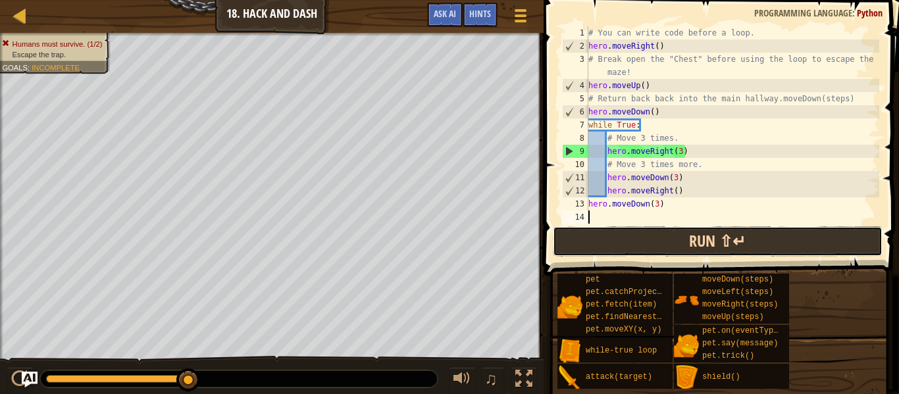
click at [575, 237] on button "Run ⇧↵" at bounding box center [718, 241] width 330 height 30
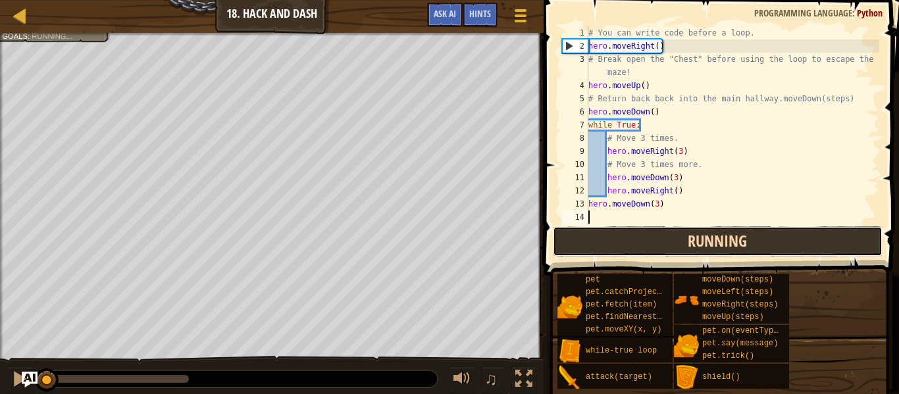
click at [575, 237] on button "Running" at bounding box center [718, 241] width 330 height 30
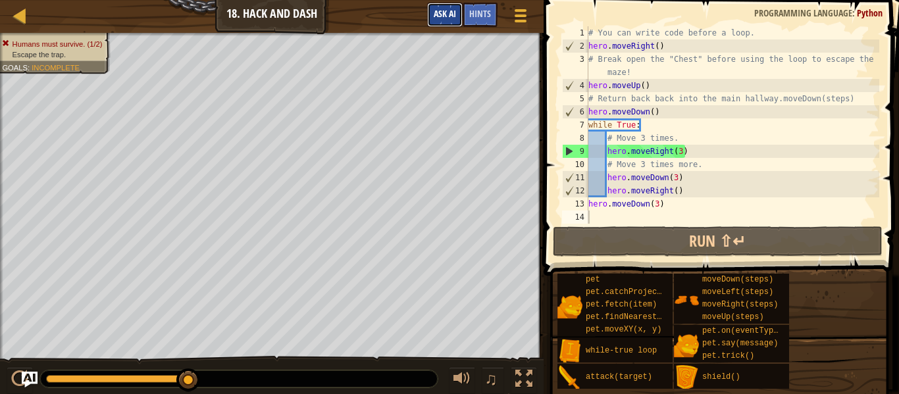
click at [444, 15] on span "Ask AI" at bounding box center [445, 13] width 22 height 13
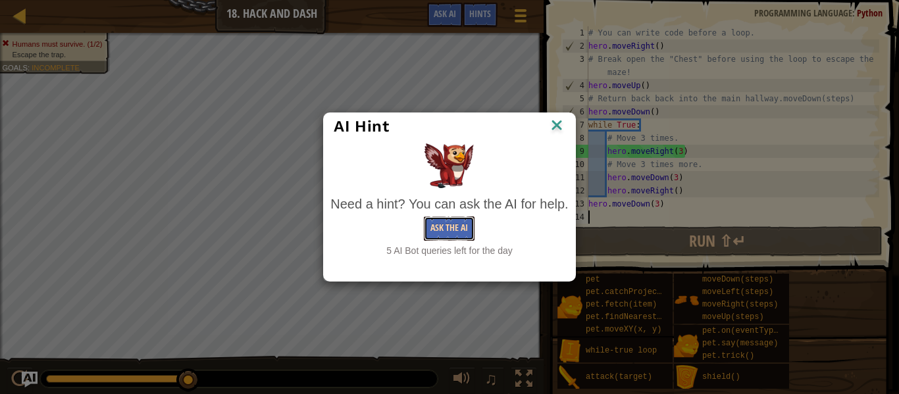
click at [453, 234] on button "Ask the AI" at bounding box center [449, 229] width 51 height 24
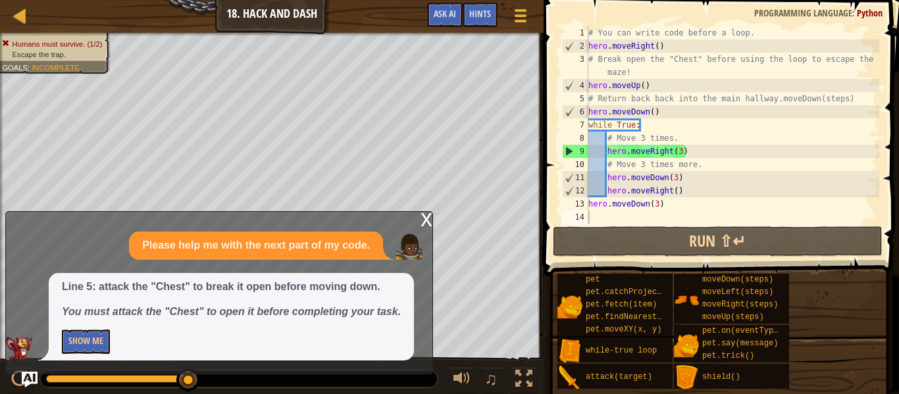
click at [426, 219] on div "x" at bounding box center [427, 218] width 12 height 13
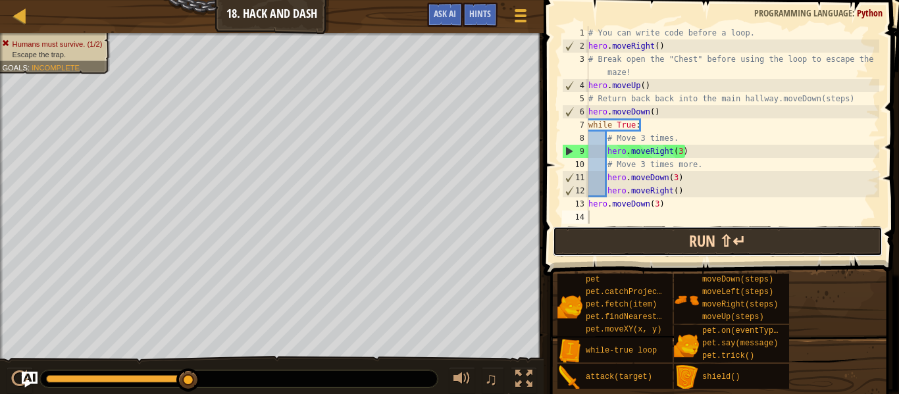
click at [596, 249] on button "Run ⇧↵" at bounding box center [718, 241] width 330 height 30
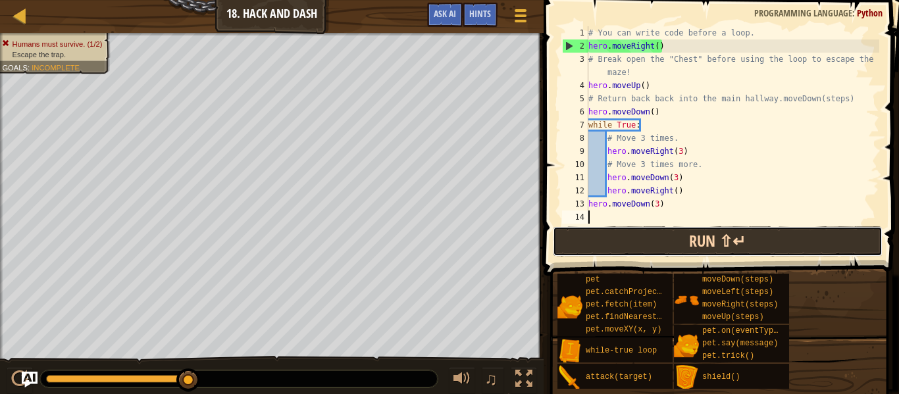
click at [558, 236] on button "Run ⇧↵" at bounding box center [718, 241] width 330 height 30
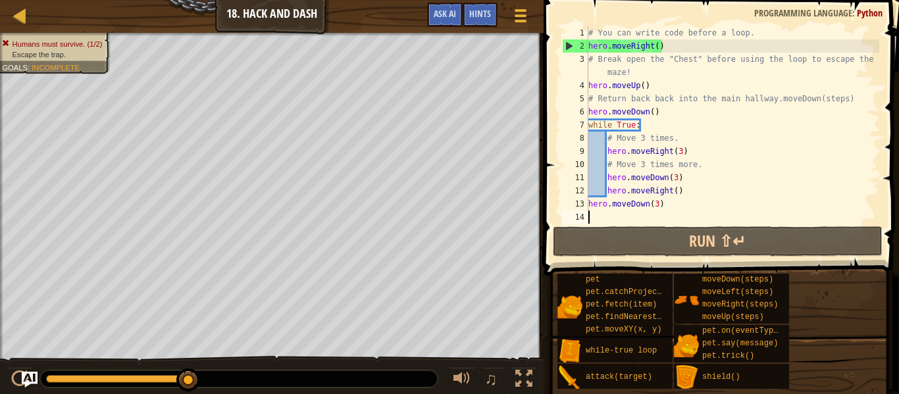
click at [675, 192] on div "# You can write code before a loop. hero . moveRight ( ) # Break open the "Ches…" at bounding box center [733, 138] width 294 height 224
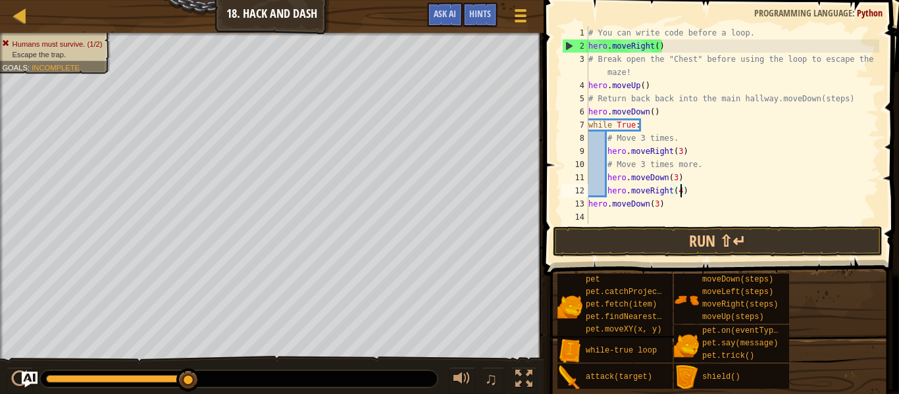
scroll to position [6, 13]
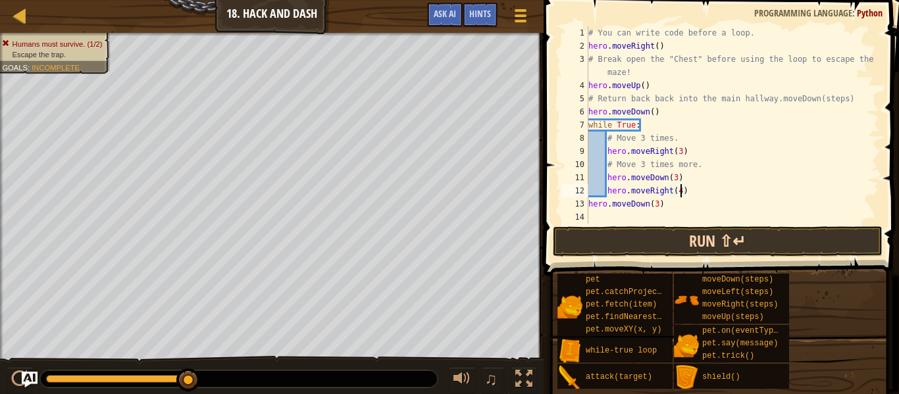
type textarea "hero.moveRight(4)"
click at [652, 241] on button "Run ⇧↵" at bounding box center [718, 241] width 330 height 30
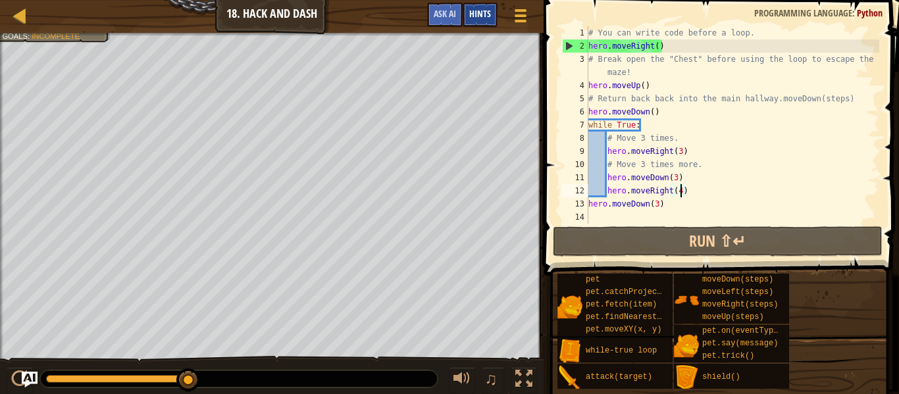
click at [469, 18] on span "Hints" at bounding box center [480, 13] width 22 height 13
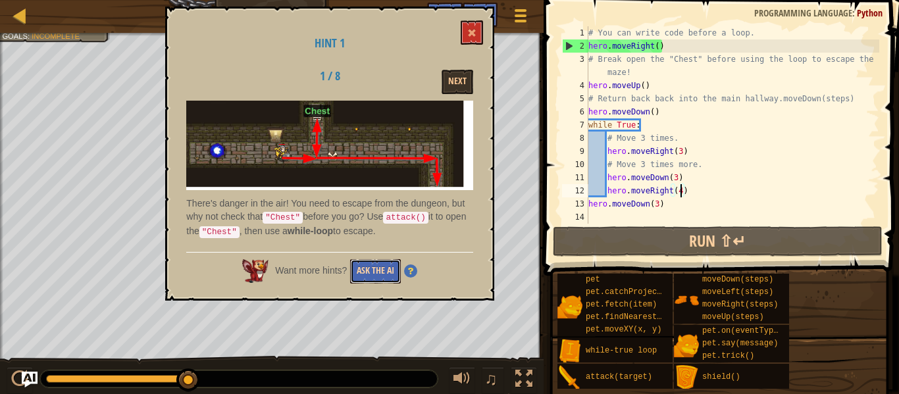
click at [378, 273] on button "Ask the AI" at bounding box center [375, 271] width 51 height 24
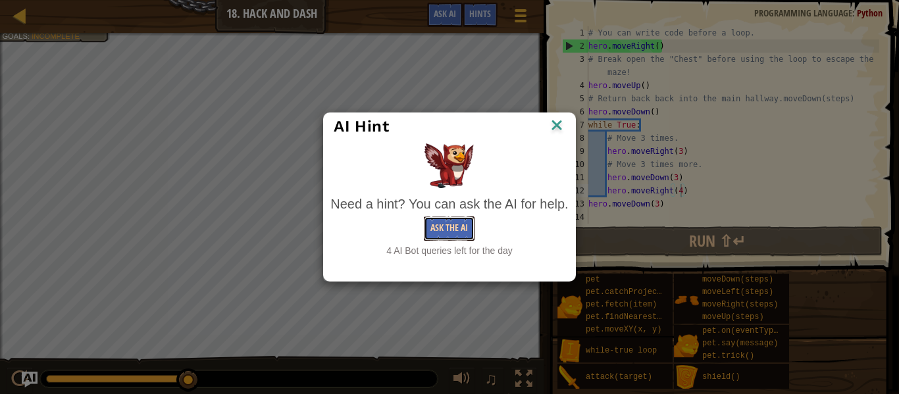
click at [436, 234] on button "Ask the AI" at bounding box center [449, 229] width 51 height 24
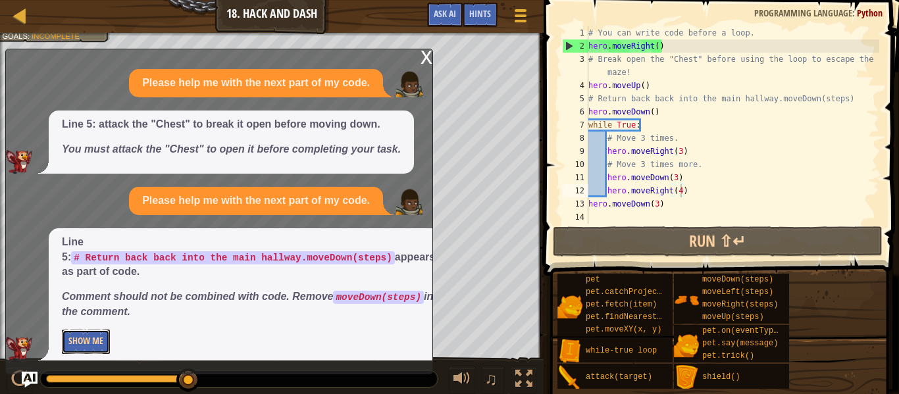
click at [84, 345] on button "Show Me" at bounding box center [86, 342] width 48 height 24
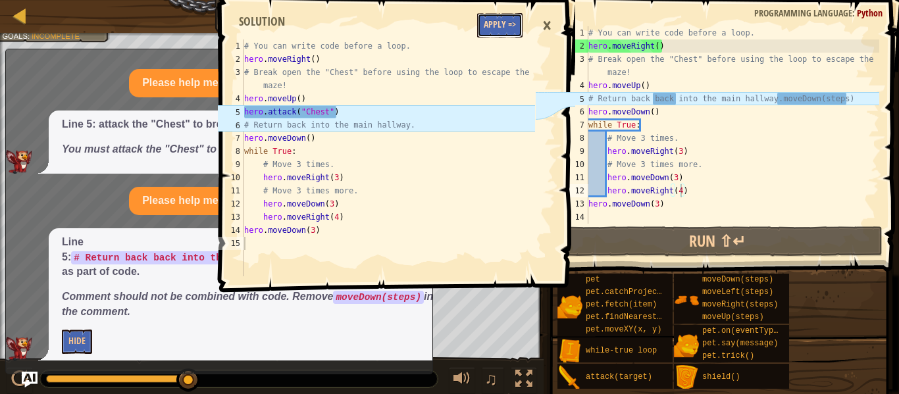
click at [507, 23] on button "Apply =>" at bounding box center [499, 25] width 45 height 24
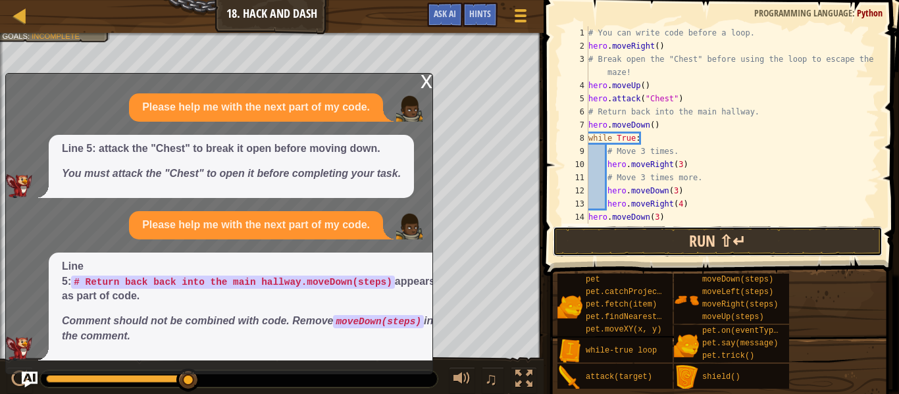
click at [571, 236] on button "Run ⇧↵" at bounding box center [718, 241] width 330 height 30
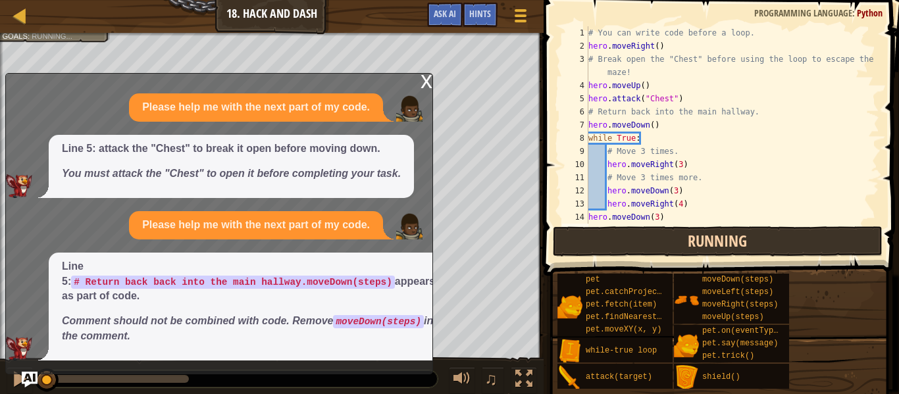
scroll to position [6, 0]
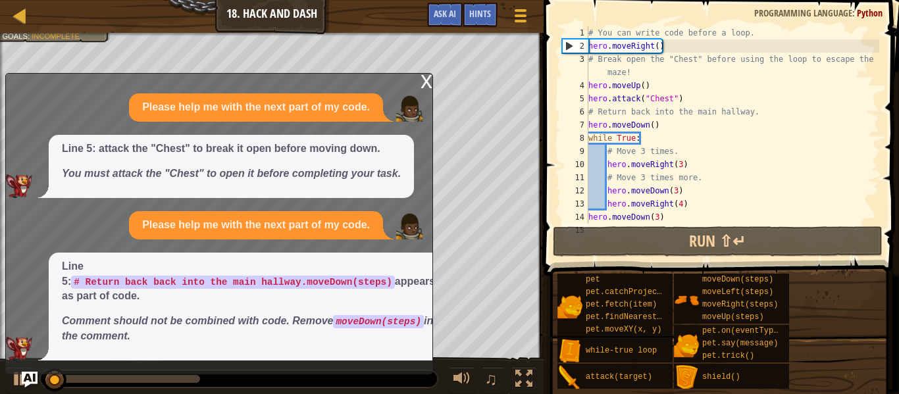
click at [427, 78] on div "x" at bounding box center [427, 80] width 12 height 13
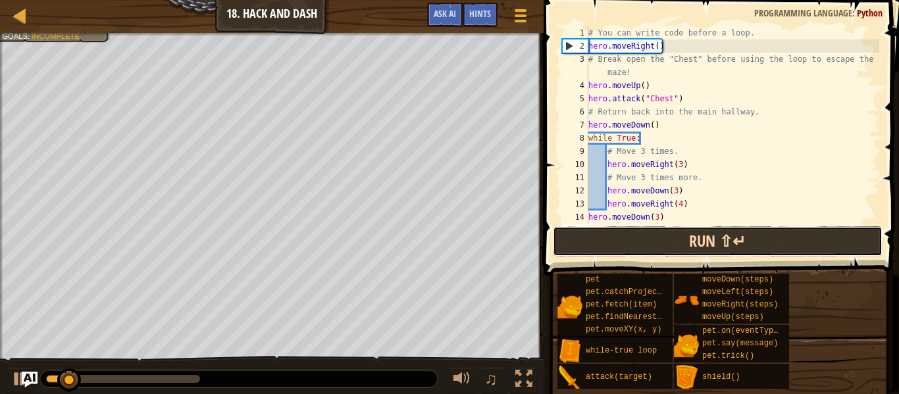
click at [613, 240] on button "Run ⇧↵" at bounding box center [718, 241] width 330 height 30
click at [613, 236] on button "Run ⇧↵" at bounding box center [718, 241] width 330 height 30
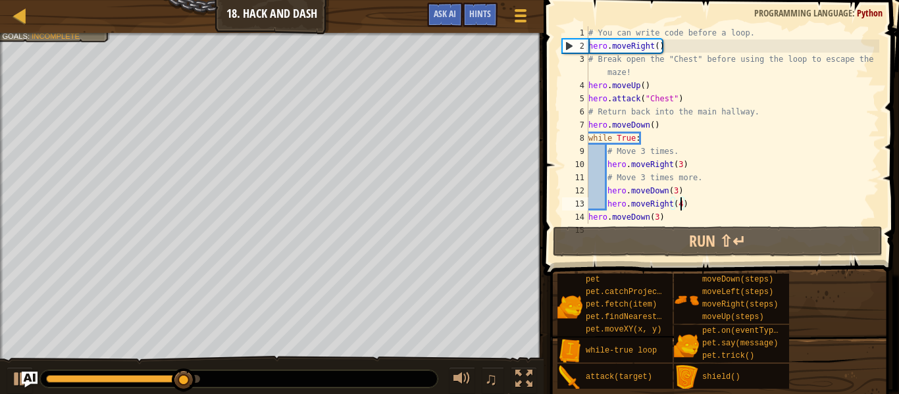
click at [681, 205] on div "# You can write code before a loop. hero . moveRight ( ) # Break open the "Ches…" at bounding box center [733, 138] width 294 height 224
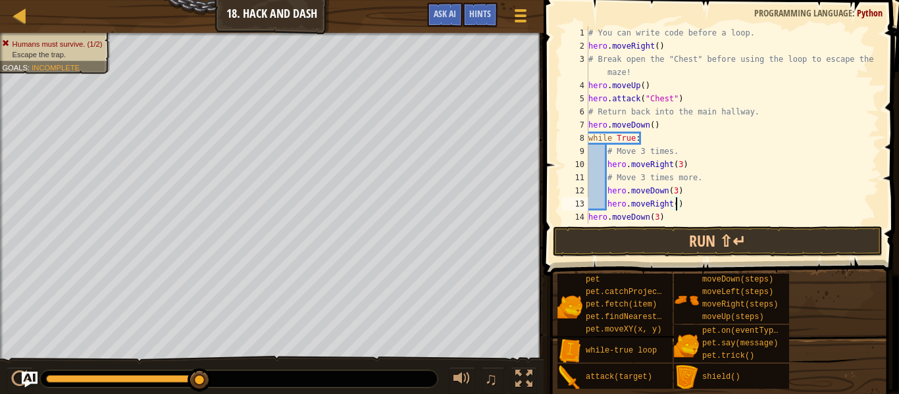
scroll to position [6, 13]
type textarea "hero.moveRight(3)"
click at [666, 244] on button "Run ⇧↵" at bounding box center [718, 241] width 330 height 30
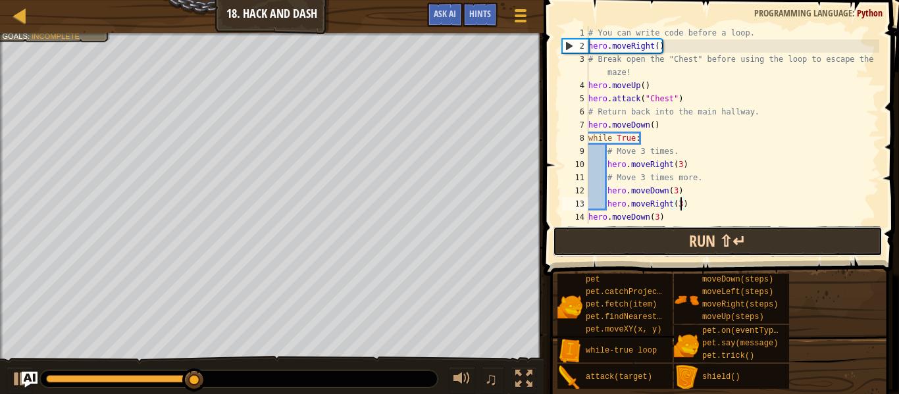
click at [637, 229] on button "Run ⇧↵" at bounding box center [718, 241] width 330 height 30
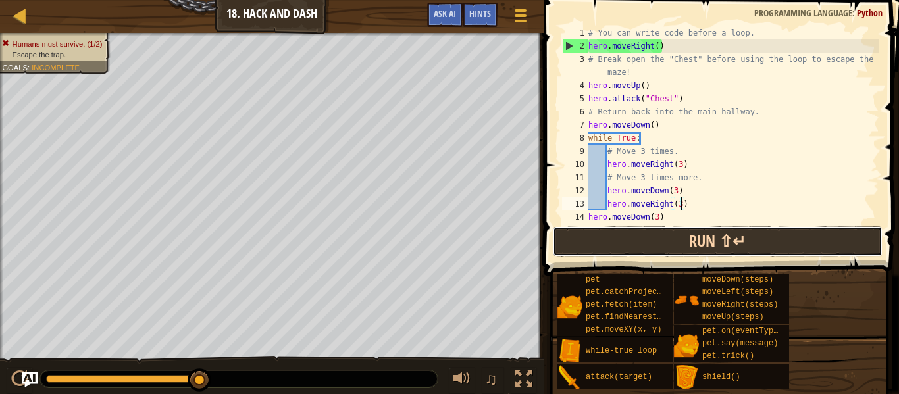
click at [637, 229] on button "Run ⇧↵" at bounding box center [718, 241] width 330 height 30
